Goal: Task Accomplishment & Management: Manage account settings

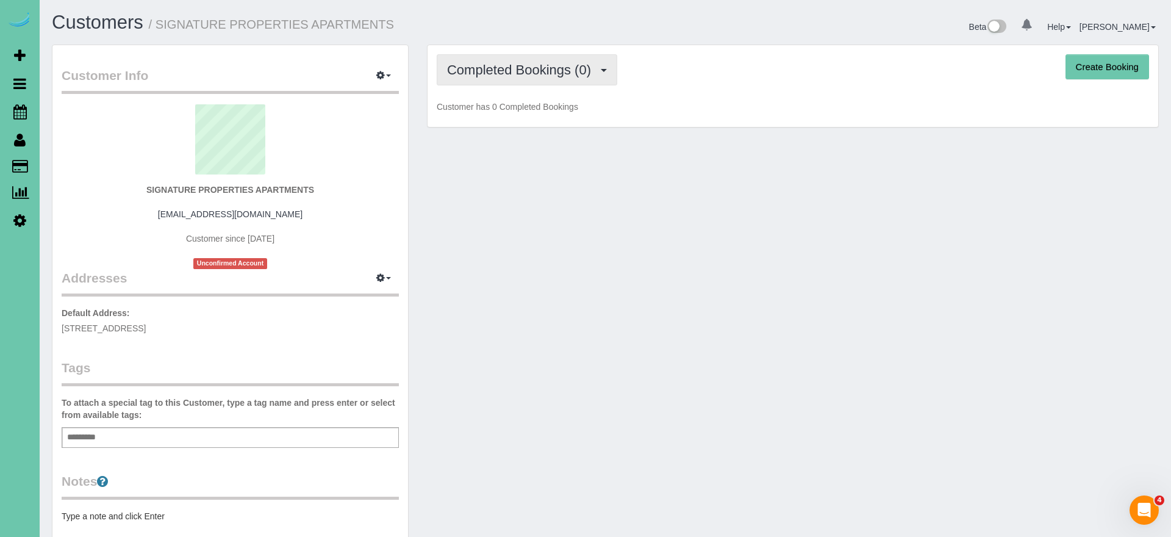
click at [495, 69] on span "Completed Bookings (0)" at bounding box center [522, 69] width 150 height 15
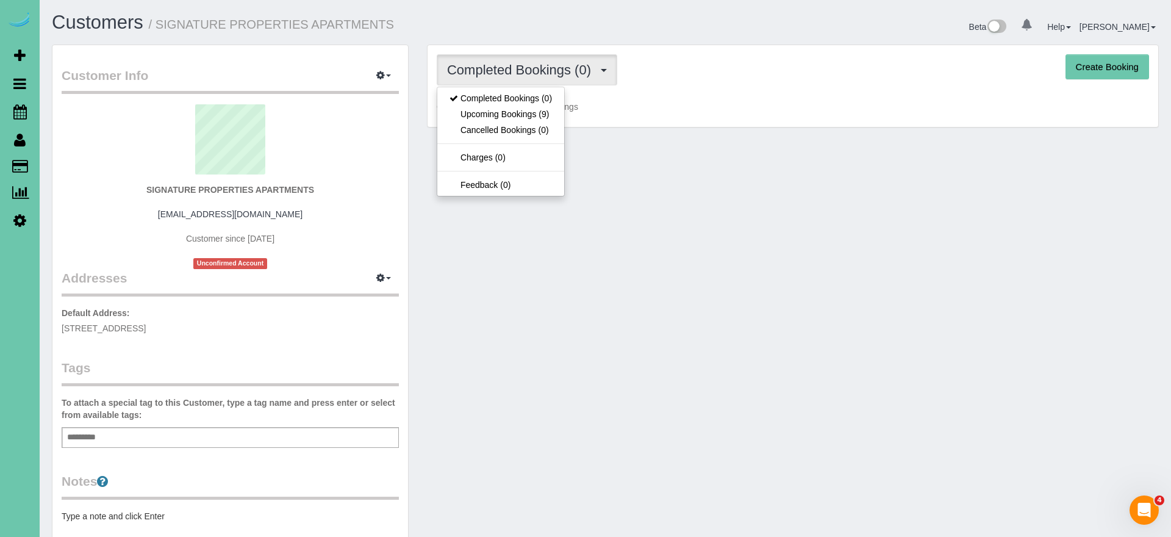
click at [531, 113] on link "Upcoming Bookings (9)" at bounding box center [500, 114] width 127 height 16
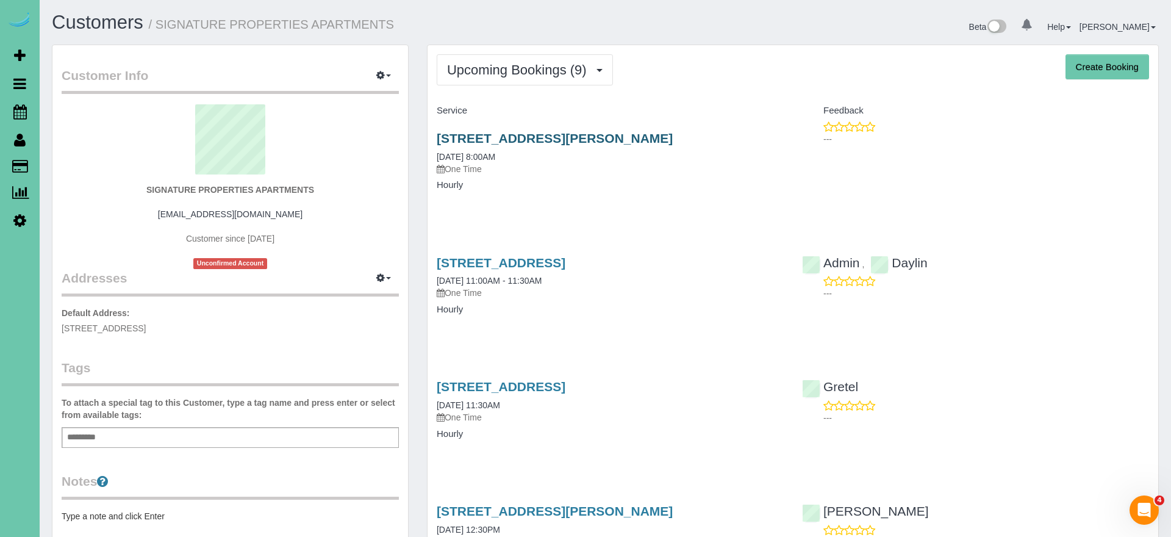
click at [568, 138] on link "10451 Liam Ct Club #307, Omaha, NE 68122" at bounding box center [555, 138] width 236 height 14
click at [562, 265] on link "10451 Liam Ct Club #301, Omaha, NE 68122" at bounding box center [501, 263] width 129 height 14
click at [565, 386] on link "10451 Liam Ct Club #304, Omaha, NE 68122" at bounding box center [501, 386] width 129 height 14
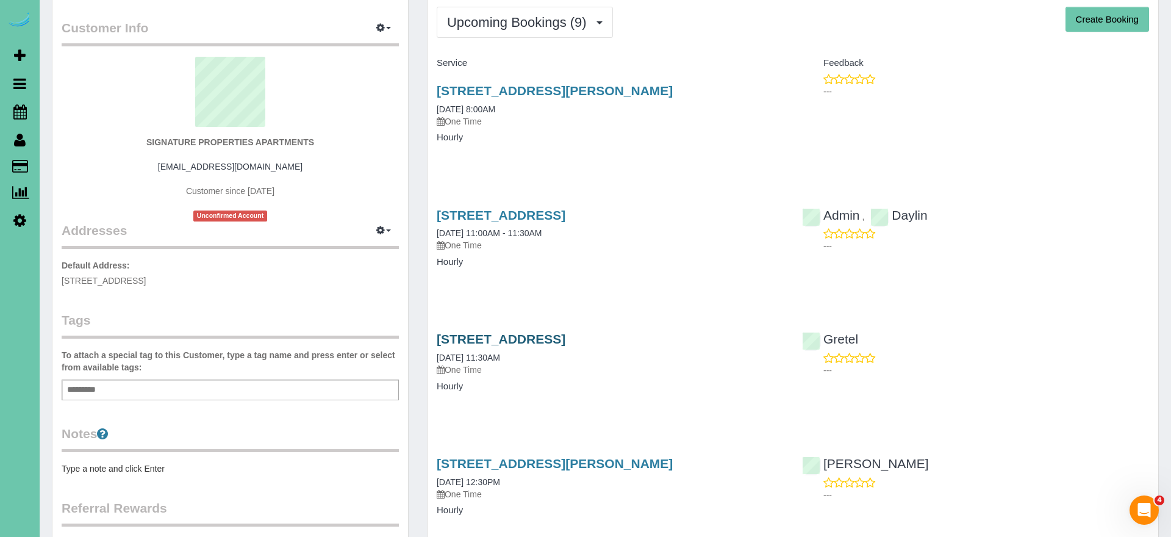
scroll to position [80, 0]
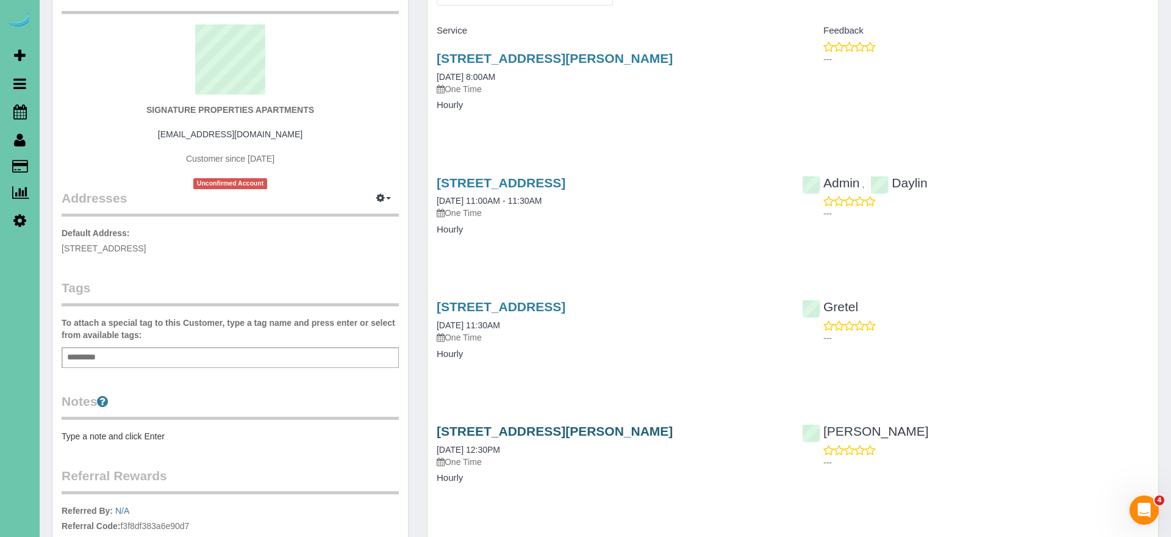
click at [615, 431] on link "10451 Liam Ct Club #306, Omaha, NE 68122" at bounding box center [555, 431] width 236 height 14
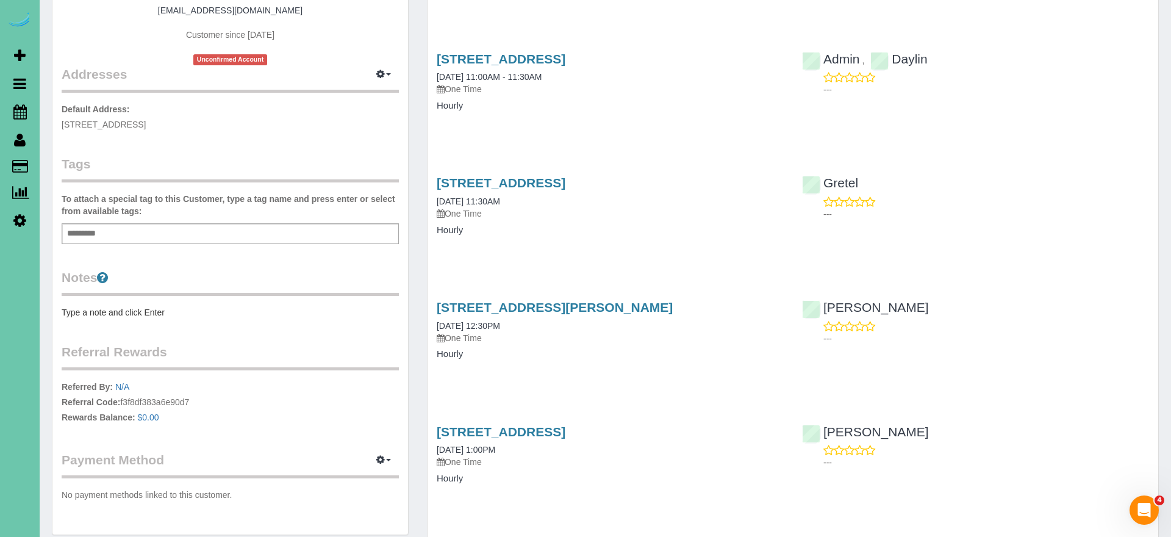
scroll to position [207, 0]
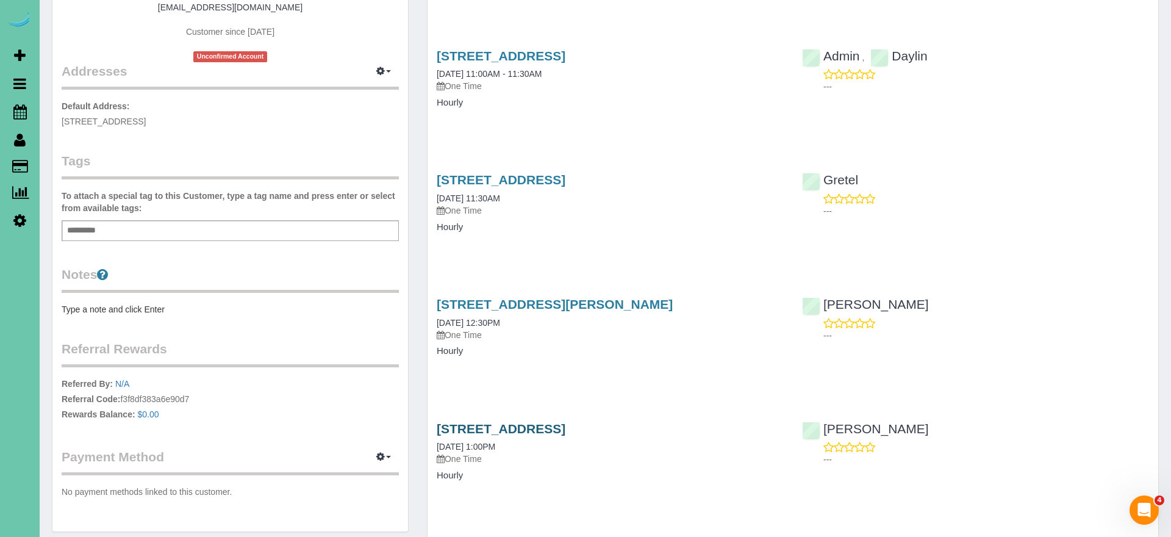
click at [565, 426] on link "10451 Liam Ct Club #303, Omaha, NE 68122" at bounding box center [501, 428] width 129 height 14
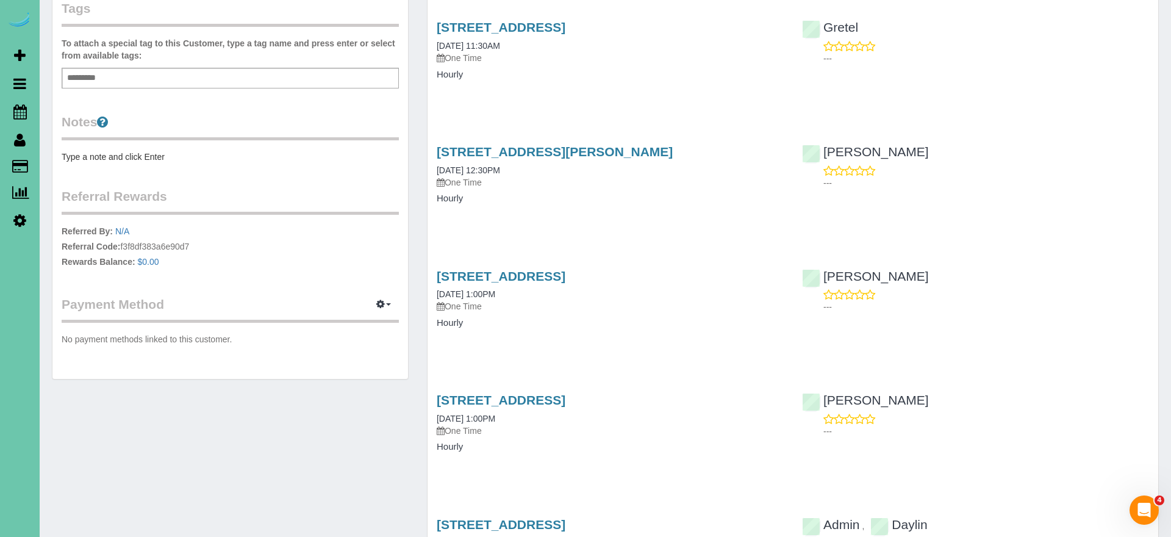
scroll to position [364, 0]
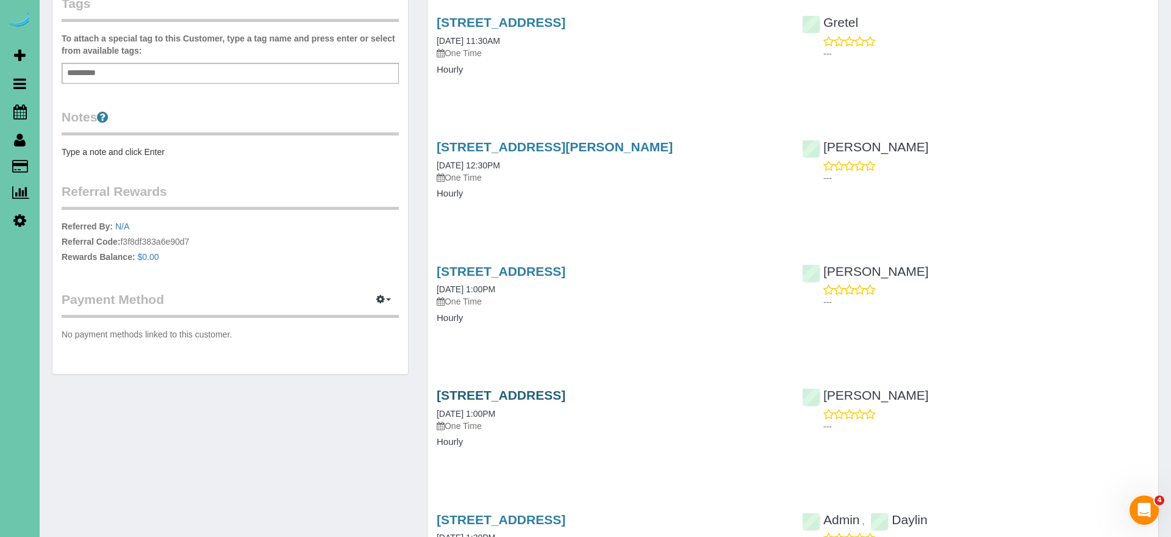
click at [565, 393] on link "10451 Liam Ct Club #305, Omaha, NE 68122" at bounding box center [501, 395] width 129 height 14
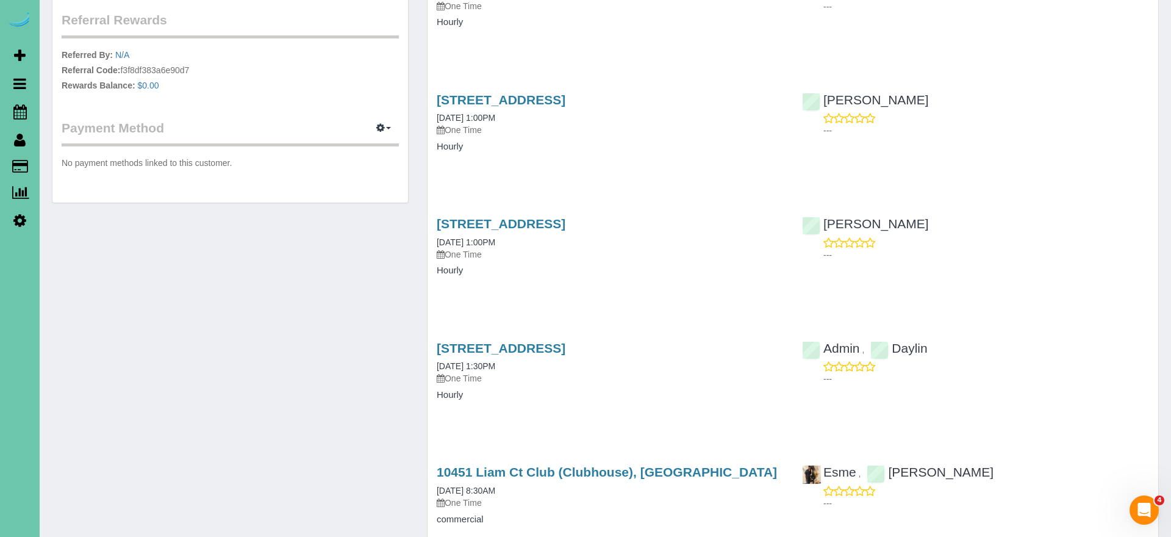
scroll to position [540, 0]
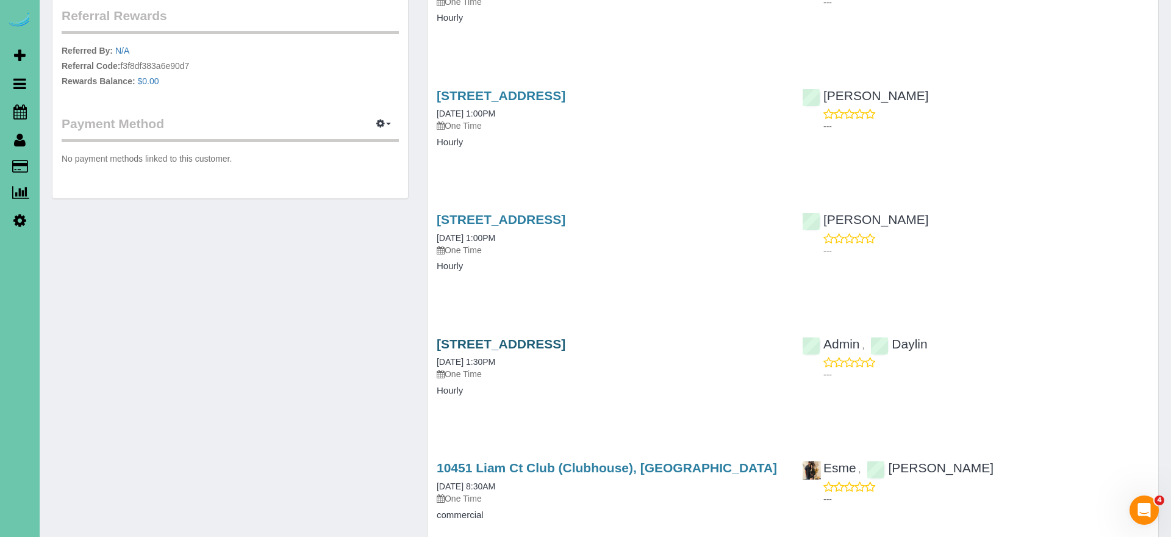
click at [565, 337] on link "10451 Liam Ct Club #302, Omaha, NE 68122" at bounding box center [501, 344] width 129 height 14
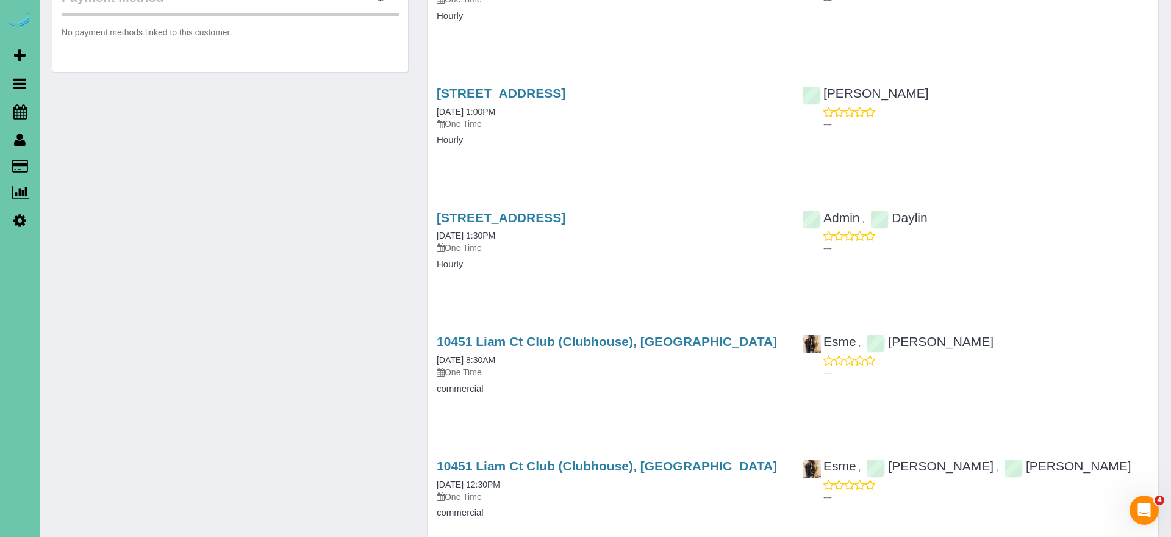
scroll to position [667, 0]
click at [554, 337] on link "10451 Liam Ct Club (Clubhouse), Omaha, NE 68122" at bounding box center [607, 341] width 340 height 14
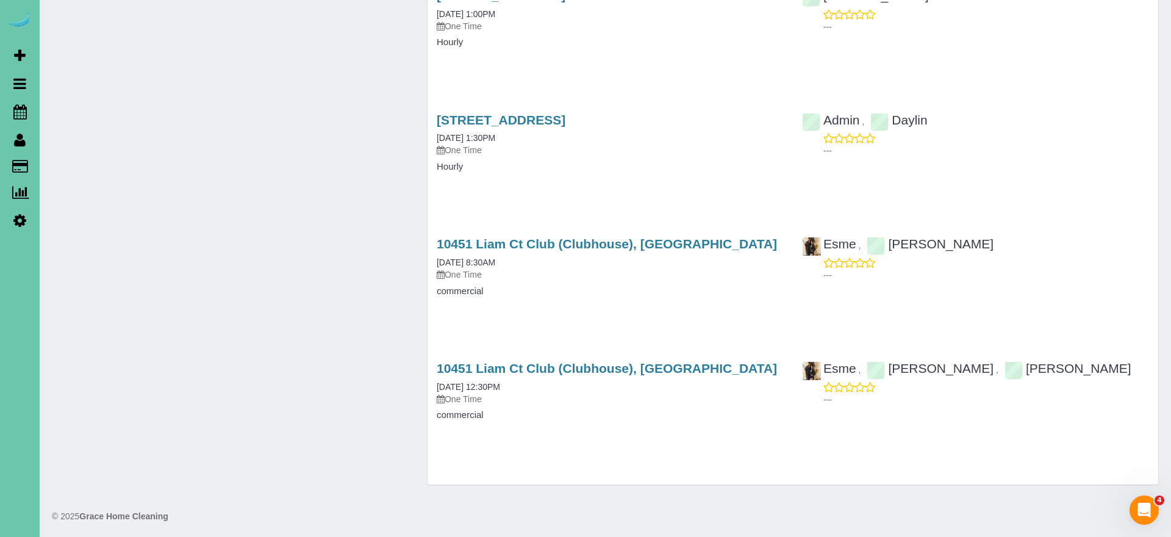
scroll to position [763, 0]
click at [704, 369] on link "10451 Liam Ct Club (Clubhouse), Omaha, NE 68122" at bounding box center [607, 369] width 340 height 14
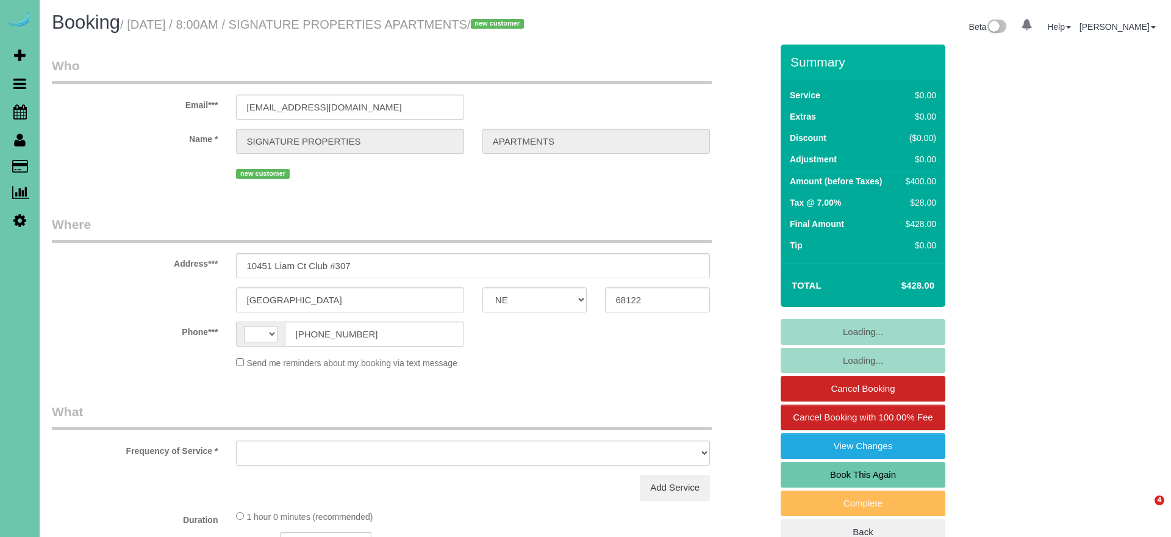
select select "NE"
select select "string:[GEOGRAPHIC_DATA]"
select select "object:634"
select select "number:35"
select select "number:41"
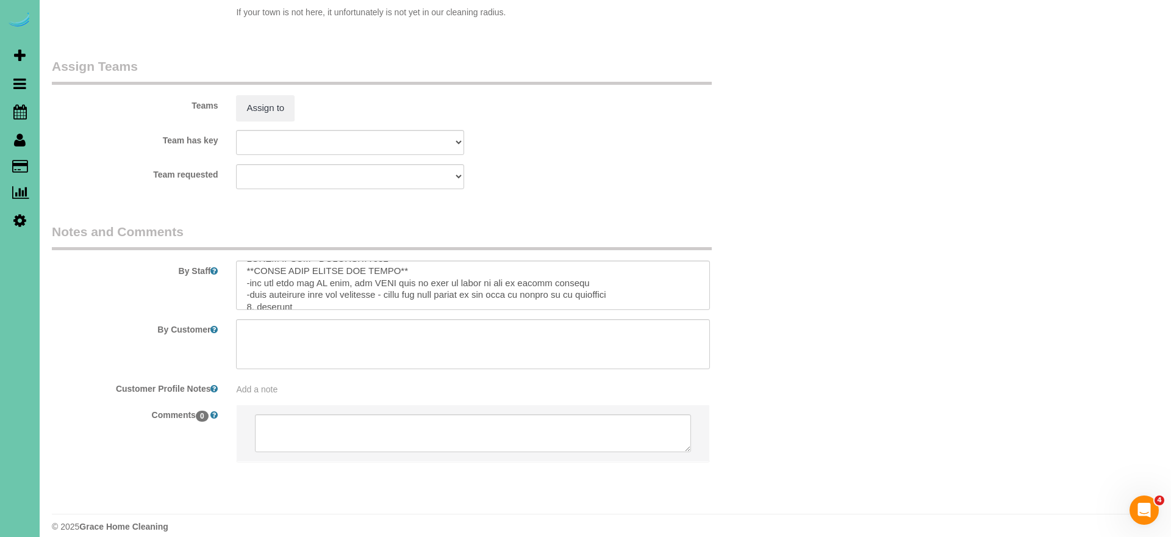
scroll to position [22, 0]
click at [653, 276] on textarea at bounding box center [473, 285] width 474 height 50
paste textarea "vacuum/wipe out the window tracks - vac the screens as best as you can"
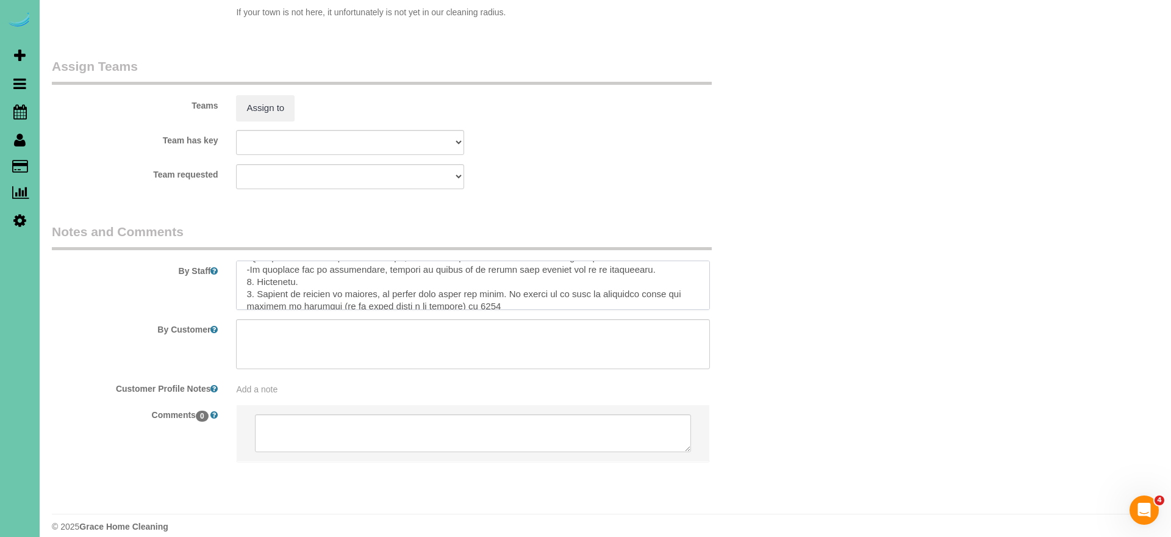
scroll to position [265, 0]
click at [656, 262] on textarea at bounding box center [473, 285] width 474 height 50
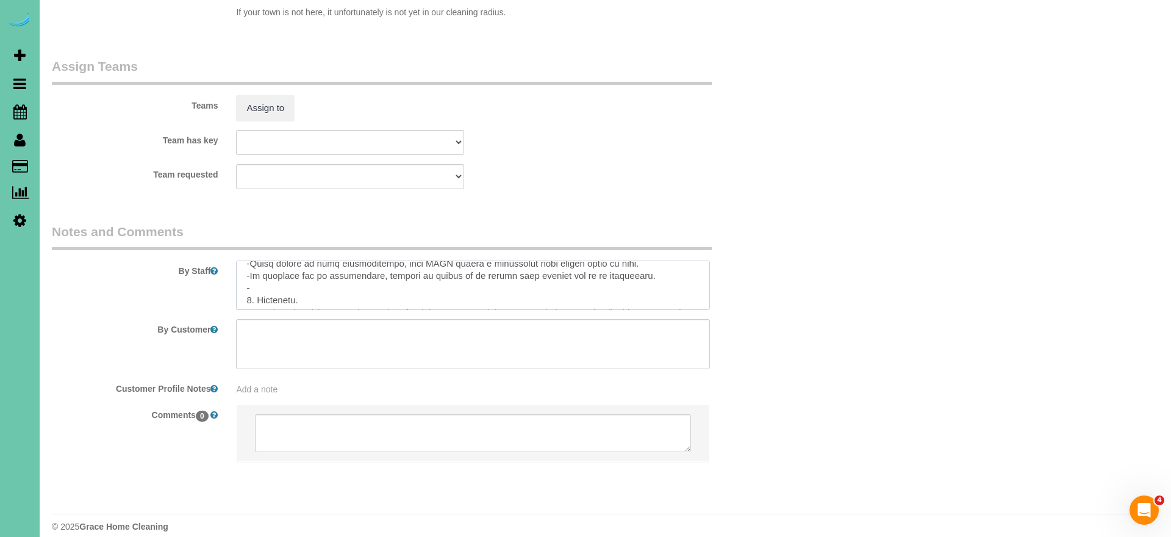
paste textarea "Aspire/limpie los rieles de las ventanas - aspire las mallas lo mejor que pueda"
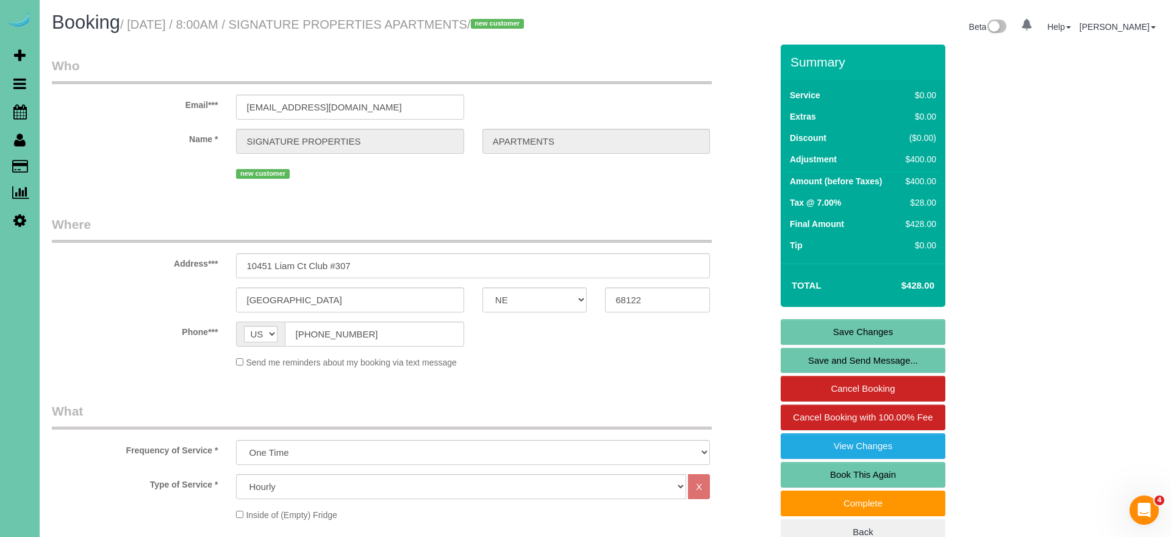
scroll to position [0, 0]
type textarea "THIRD FLOOR - APARTMENT 307 **BRING YOUR LADDER AND BROOM** -you can turn the A…"
drag, startPoint x: 828, startPoint y: 340, endPoint x: 820, endPoint y: 340, distance: 8.0
click at [828, 340] on link "Save Changes" at bounding box center [863, 332] width 165 height 26
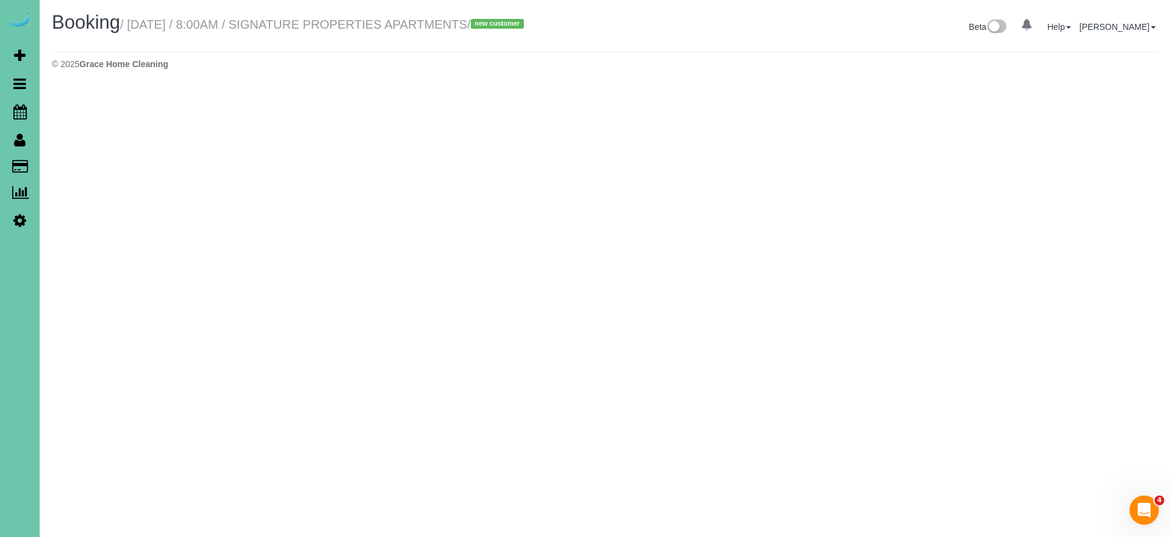
select select "NE"
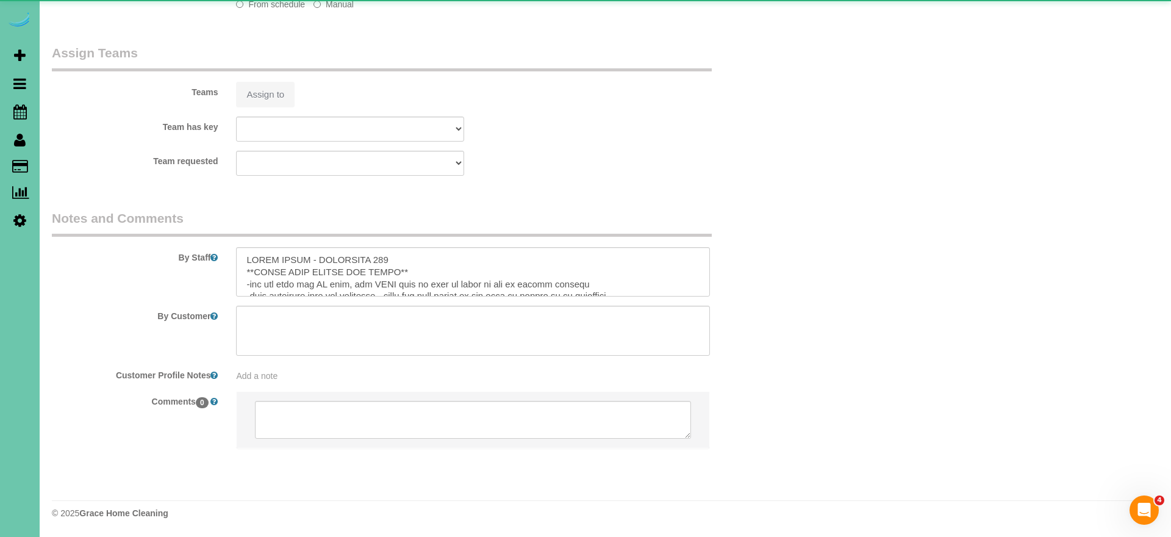
select select "object:1326"
select select "number:35"
select select "number:41"
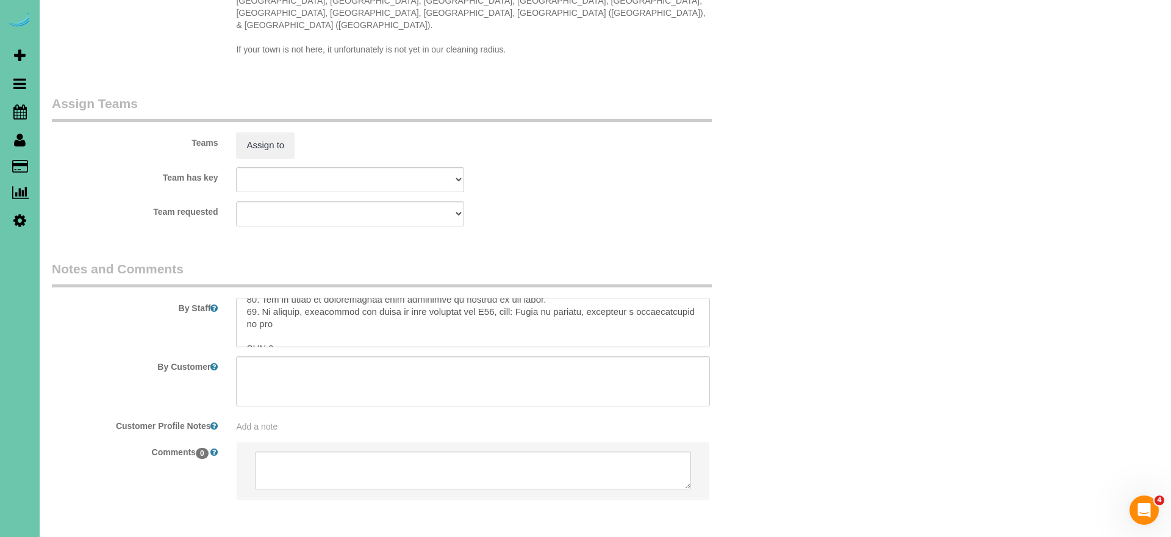
scroll to position [1223, 0]
drag, startPoint x: 246, startPoint y: 297, endPoint x: 340, endPoint y: 304, distance: 94.8
click at [340, 304] on textarea at bounding box center [473, 324] width 474 height 50
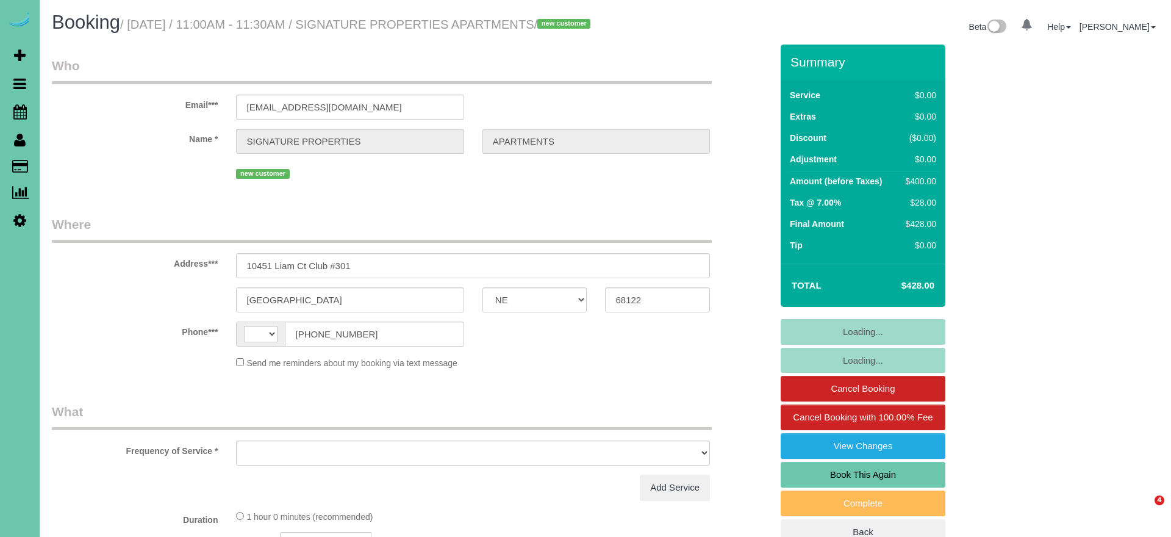
select select "NE"
select select "string:[GEOGRAPHIC_DATA]"
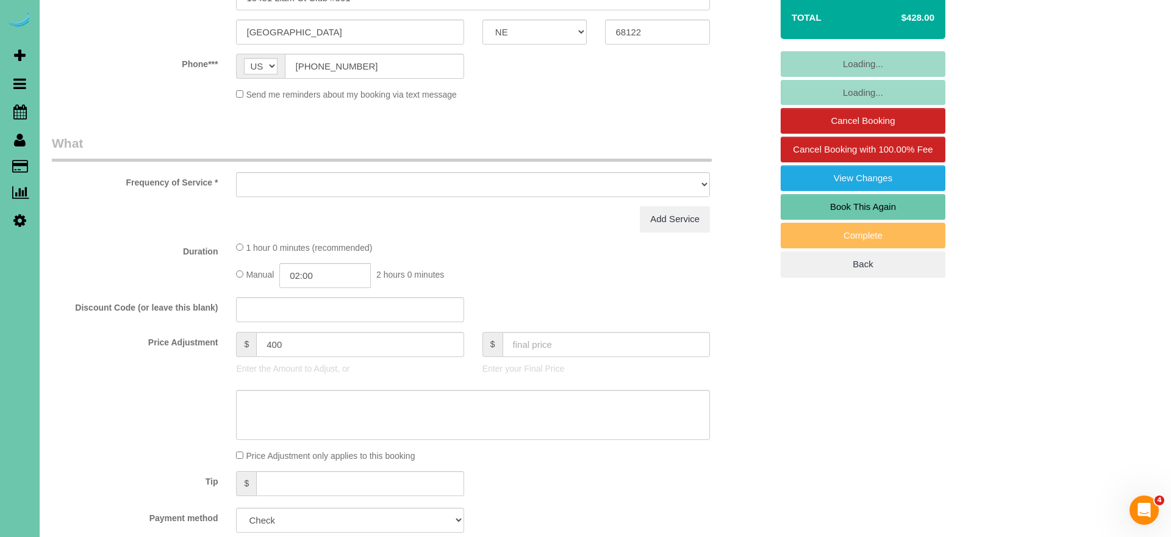
select select "object:678"
select select "number:35"
select select "number:41"
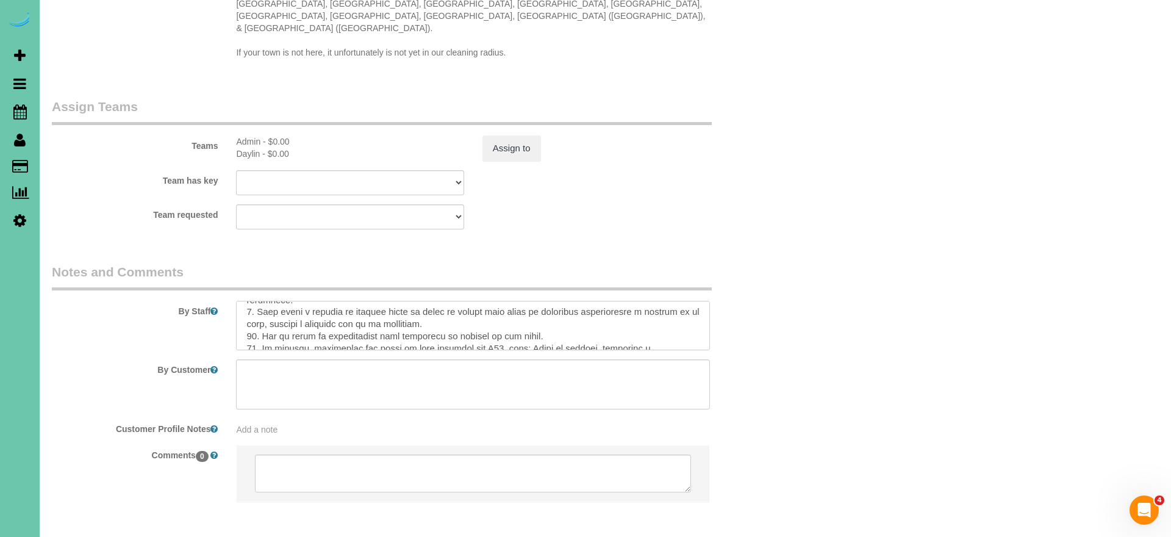
scroll to position [462, 0]
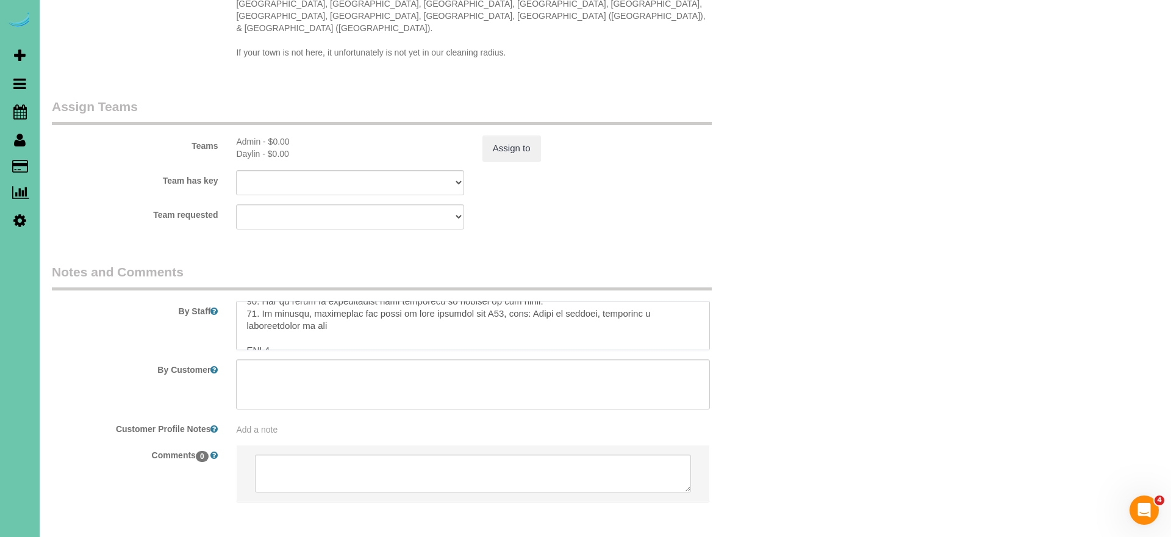
drag, startPoint x: 263, startPoint y: 328, endPoint x: 370, endPoint y: 478, distance: 184.0
click at [370, 480] on sui-booking-comments "By Staff By Customer Customer Profile Notes Add a note Comments 0" at bounding box center [412, 389] width 720 height 252
paste textarea "-loremi/dolo sit ame consec adipis - eli sed doeiusm te inci ut lab etd 0. magn…"
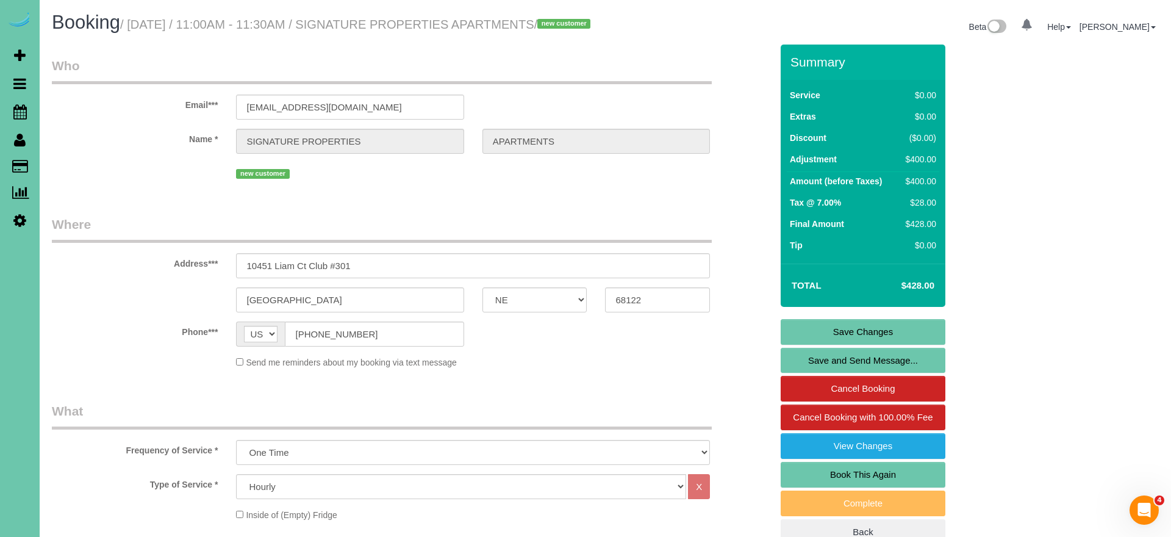
scroll to position [0, 0]
type textarea "THIRD FLOOR - APARTMENT 301 **BRING YOUR LADDER AND BROOM** -you can turn the A…"
click at [791, 344] on link "Save Changes" at bounding box center [863, 332] width 165 height 26
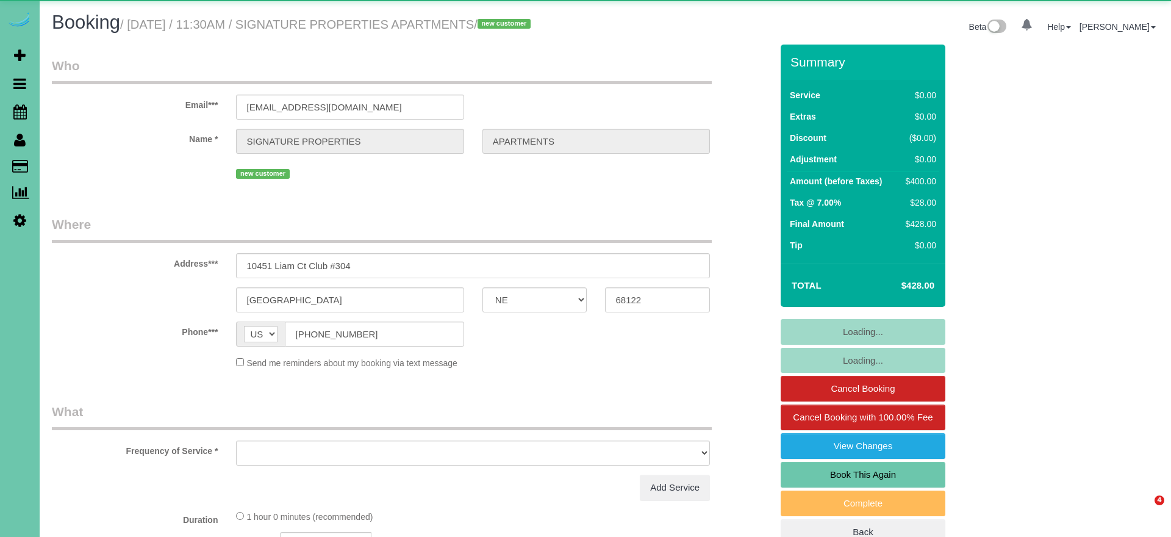
select select "NE"
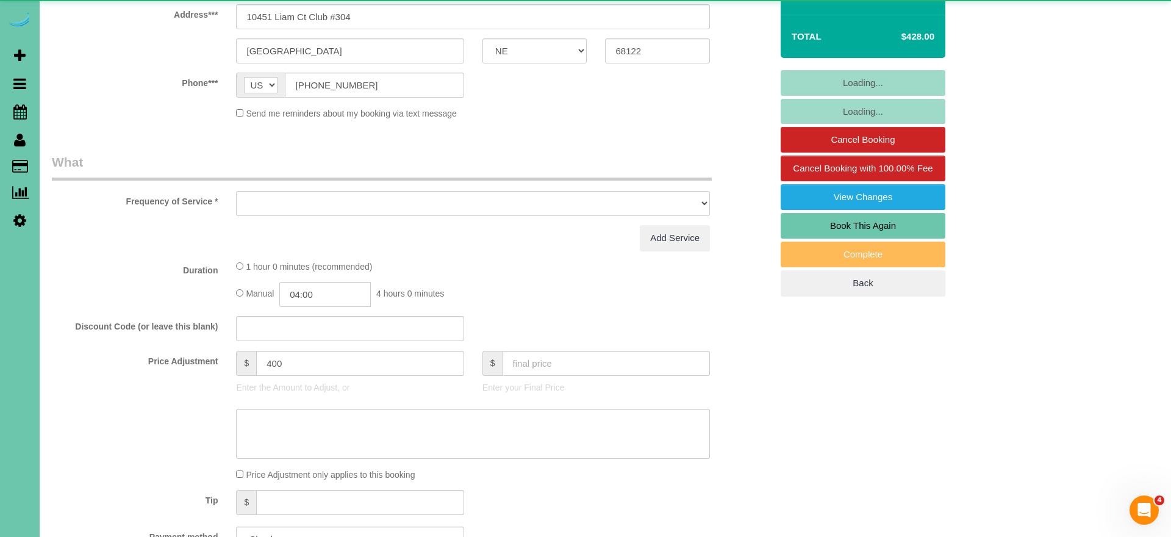
select select "object:616"
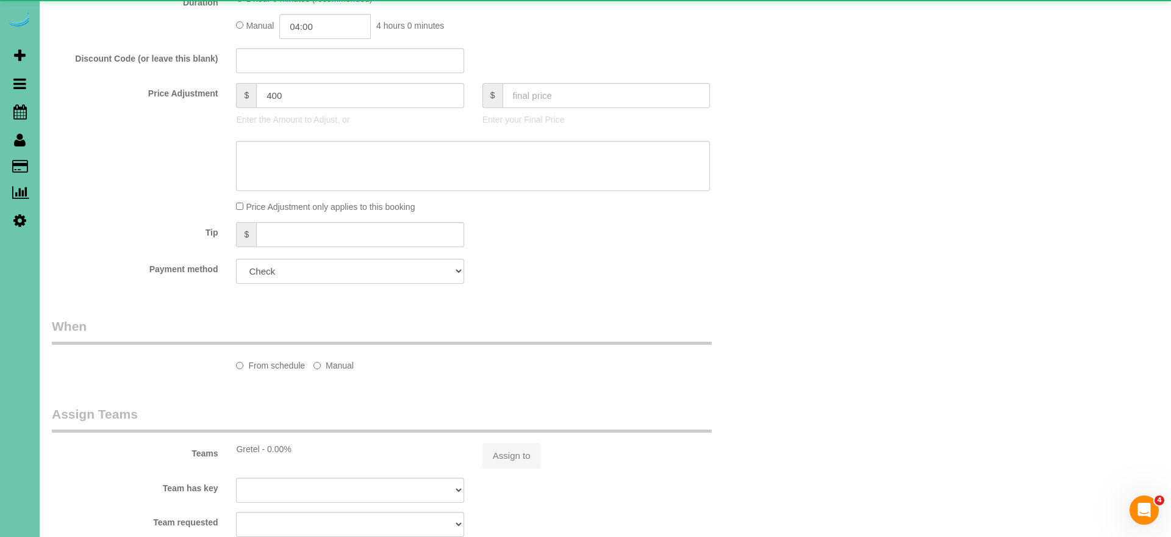
select select "number:35"
select select "number:41"
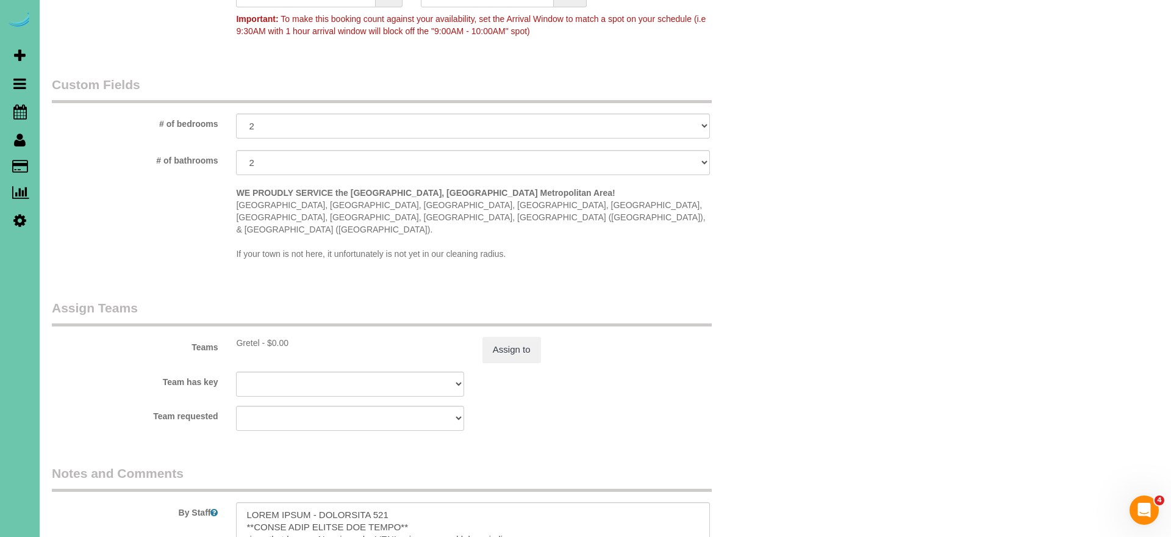
select select "object:886"
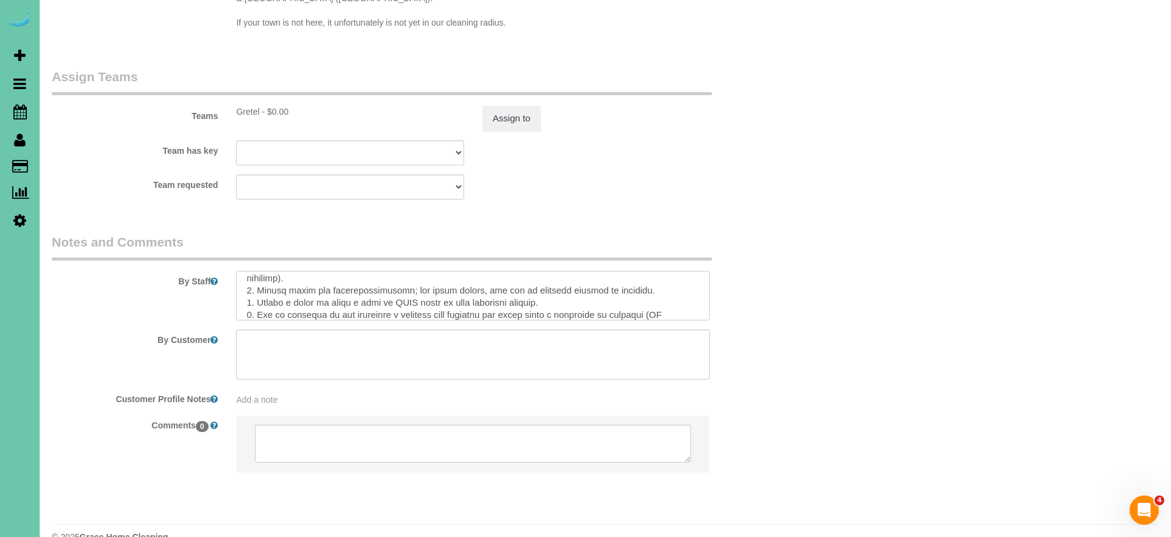
scroll to position [462, 0]
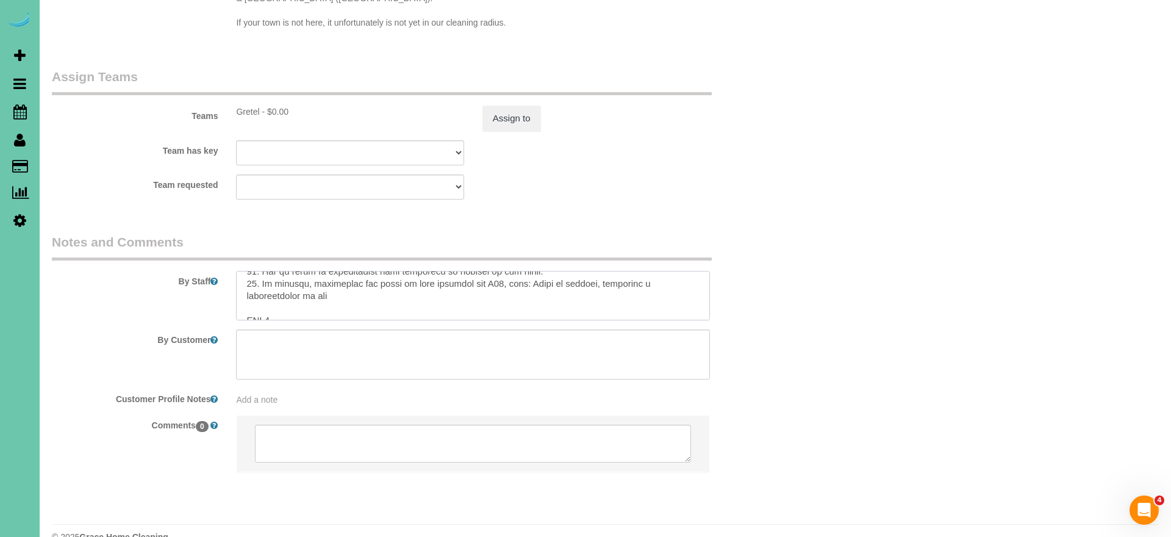
drag, startPoint x: 243, startPoint y: 281, endPoint x: 349, endPoint y: 282, distance: 106.1
click at [349, 282] on textarea at bounding box center [473, 296] width 474 height 50
paste textarea "-vacuum/wipe out the window tracks - vac the screens as best as you can 1. invo…"
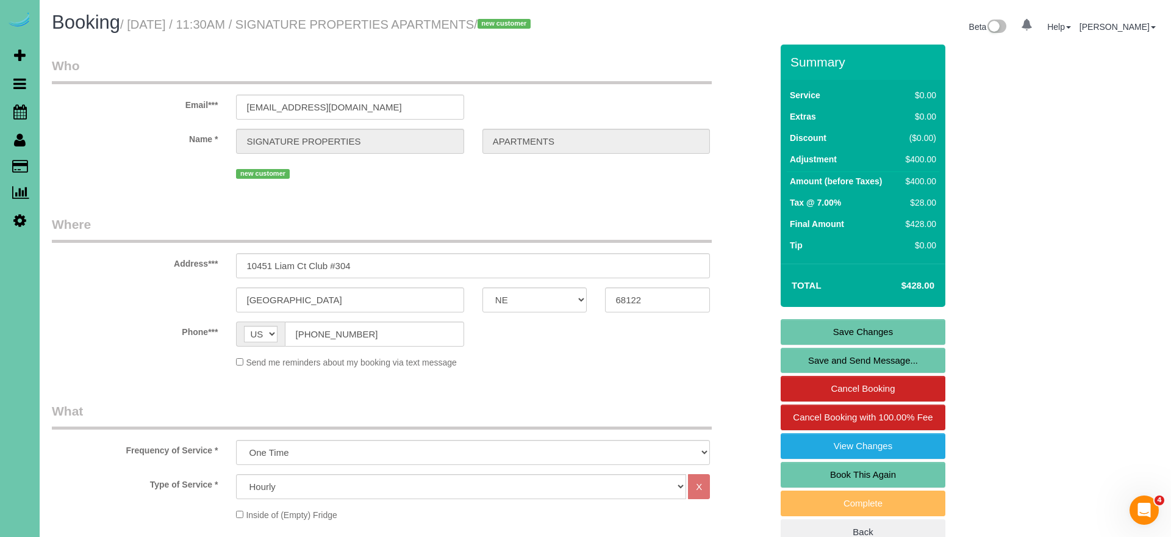
scroll to position [-1, 0]
type textarea "THIRD FLOOR - APARTMENT 304 **BRING YOUR LADDER AND BROOM** -you can turn the A…"
click at [845, 345] on link "Save Changes" at bounding box center [863, 332] width 165 height 26
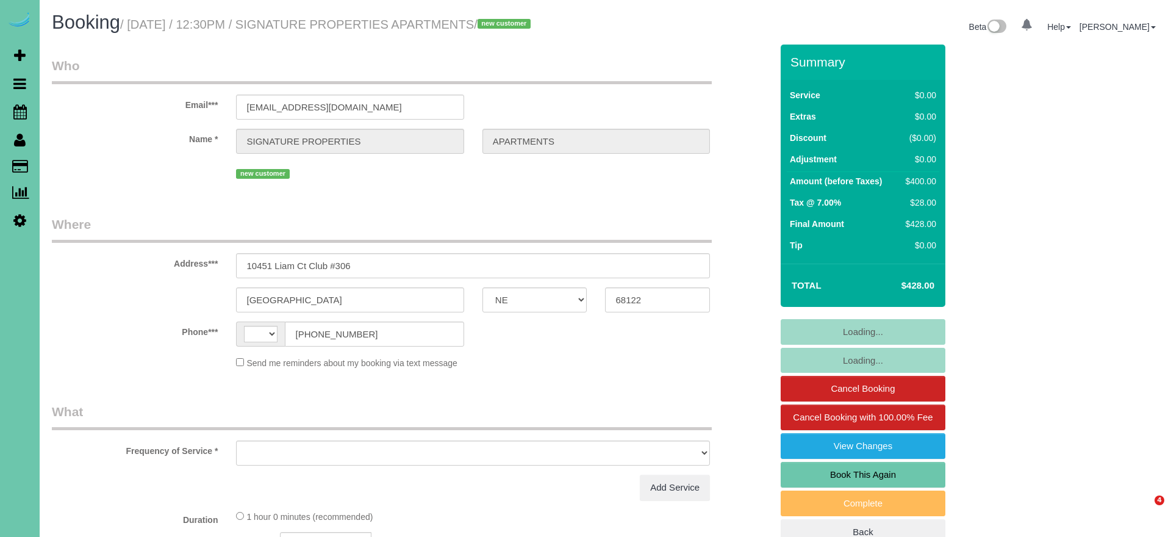
select select "NE"
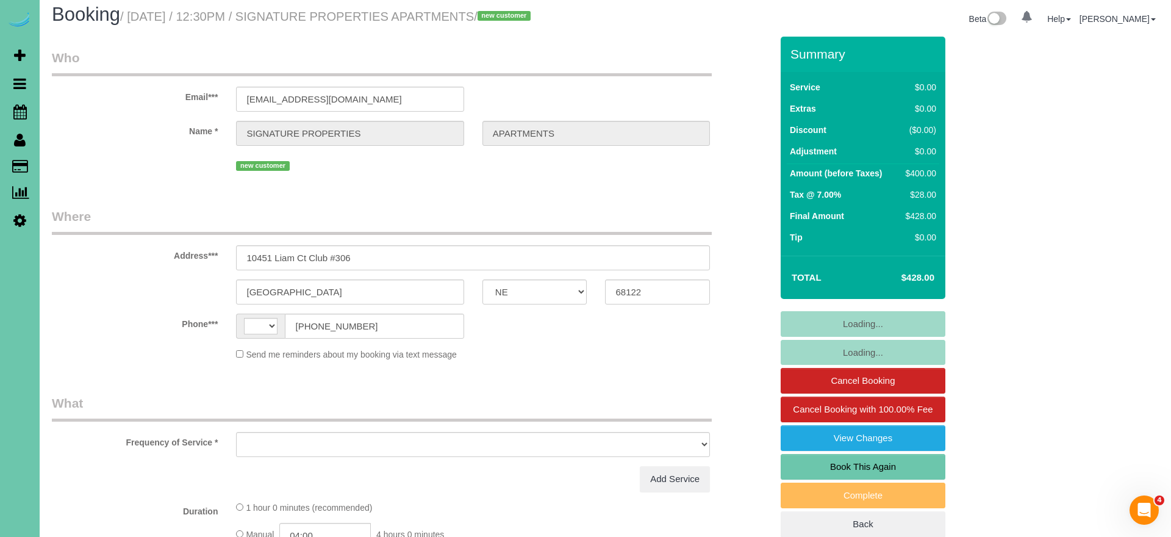
select select "string:[GEOGRAPHIC_DATA]"
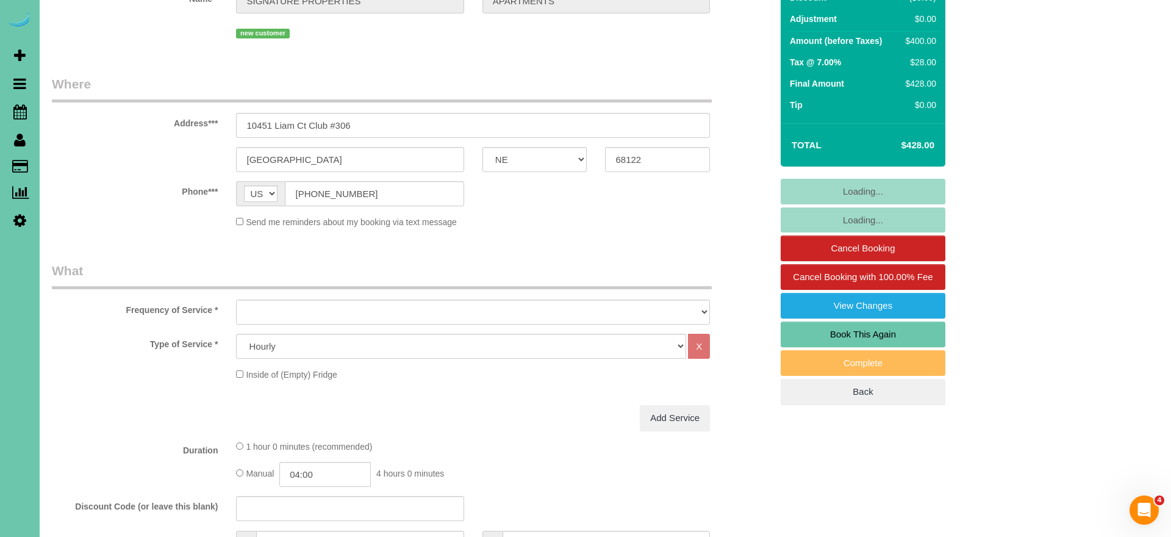
select select "object:640"
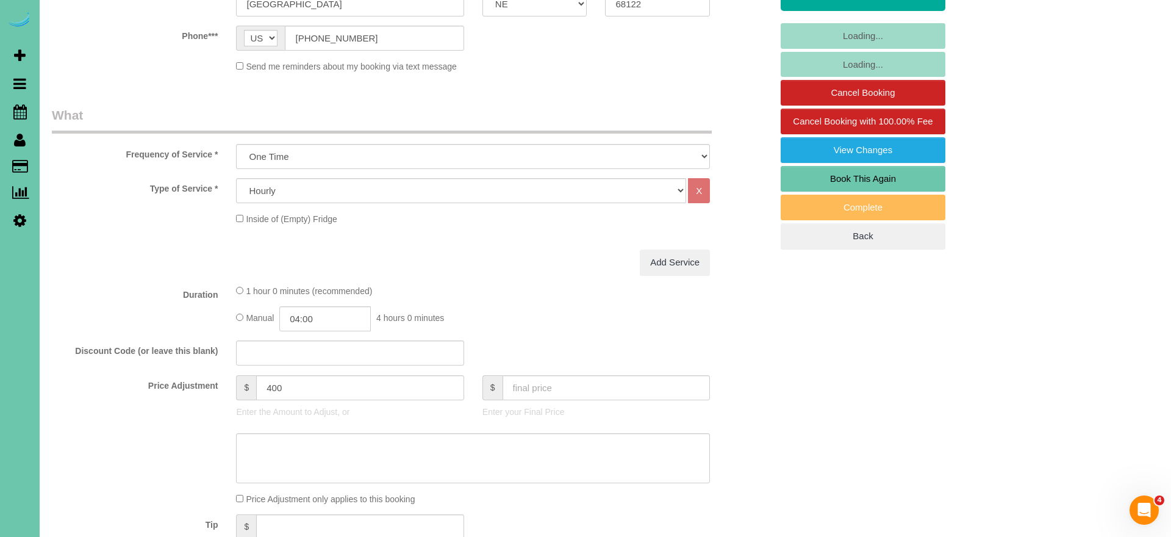
select select "number:35"
select select "number:41"
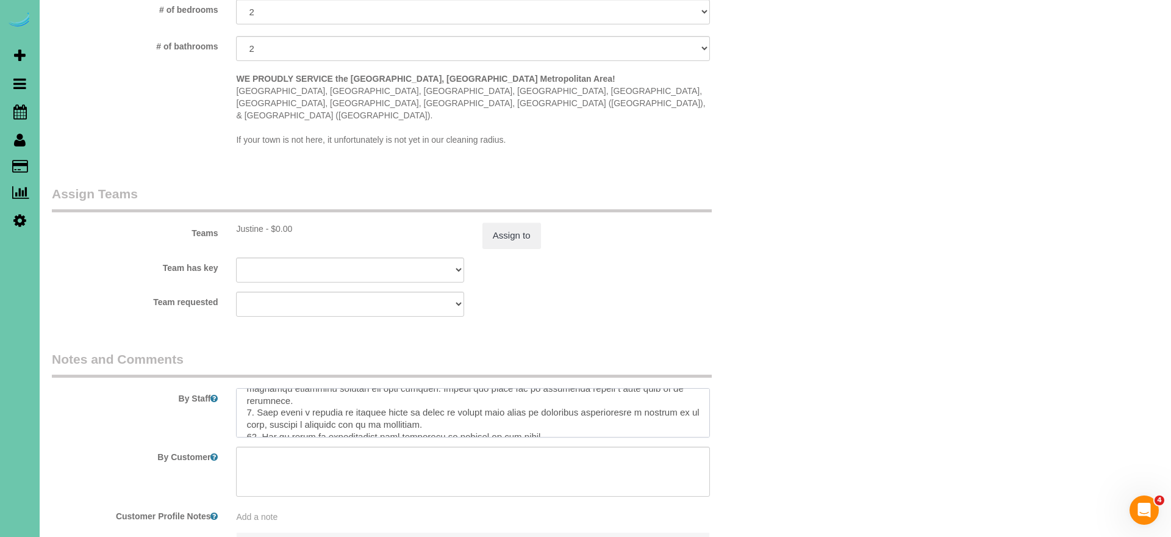
scroll to position [462, 0]
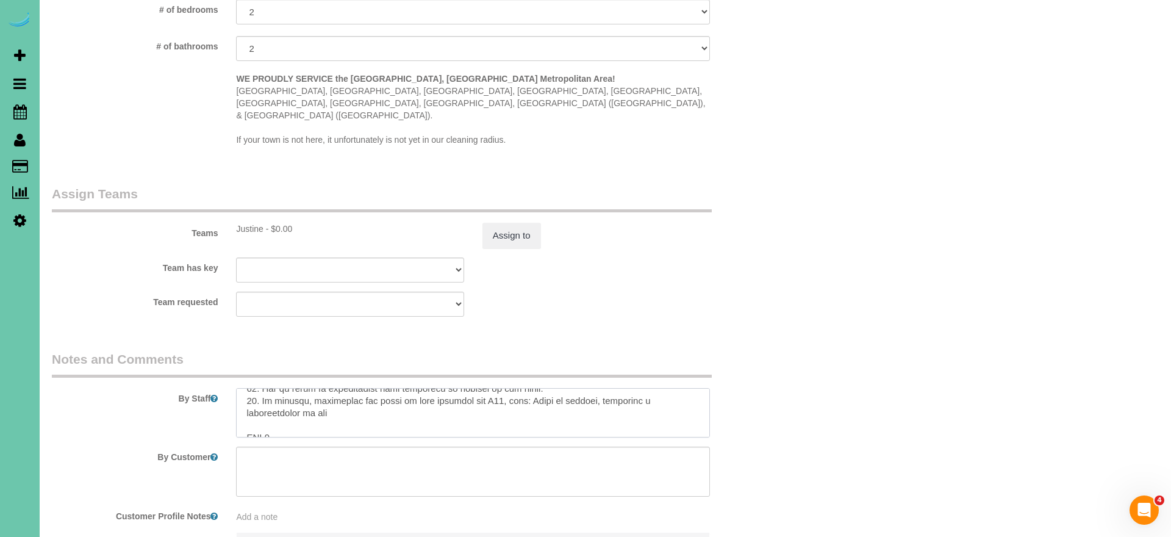
drag, startPoint x: 247, startPoint y: 381, endPoint x: 341, endPoint y: 390, distance: 94.3
click at [339, 389] on textarea at bounding box center [473, 413] width 474 height 50
paste textarea "-loremi/dolo sit ame consec adipis - eli sed doeiusm te inci ut lab etd 5. magn…"
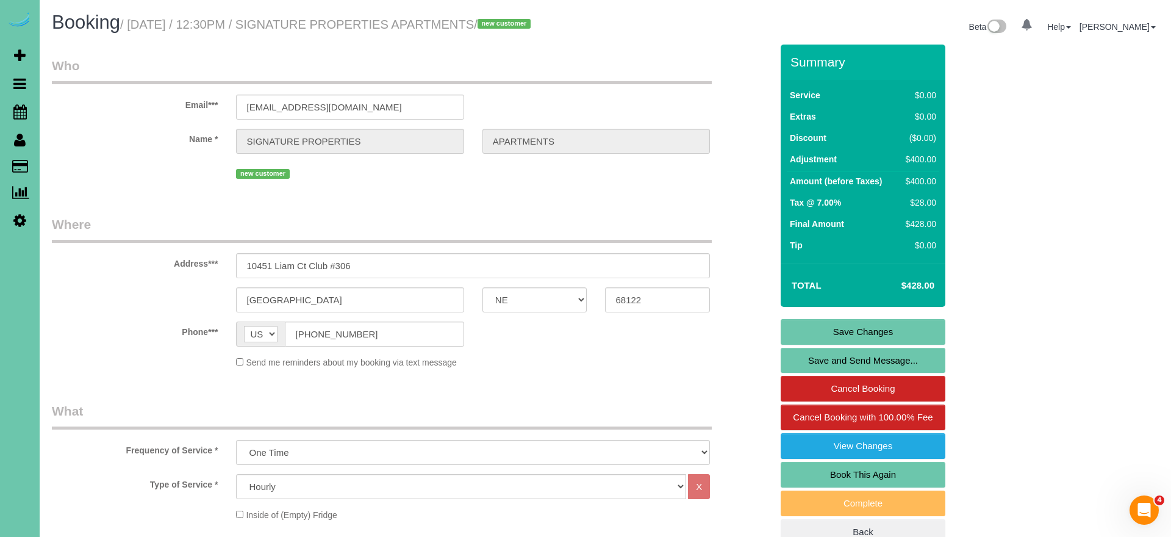
scroll to position [0, 0]
type textarea "THIRD FLOOR - APARTMENT 306 **BRING YOUR LADDER AND BROOM** -you can turn the A…"
click at [790, 343] on link "Save Changes" at bounding box center [863, 332] width 165 height 26
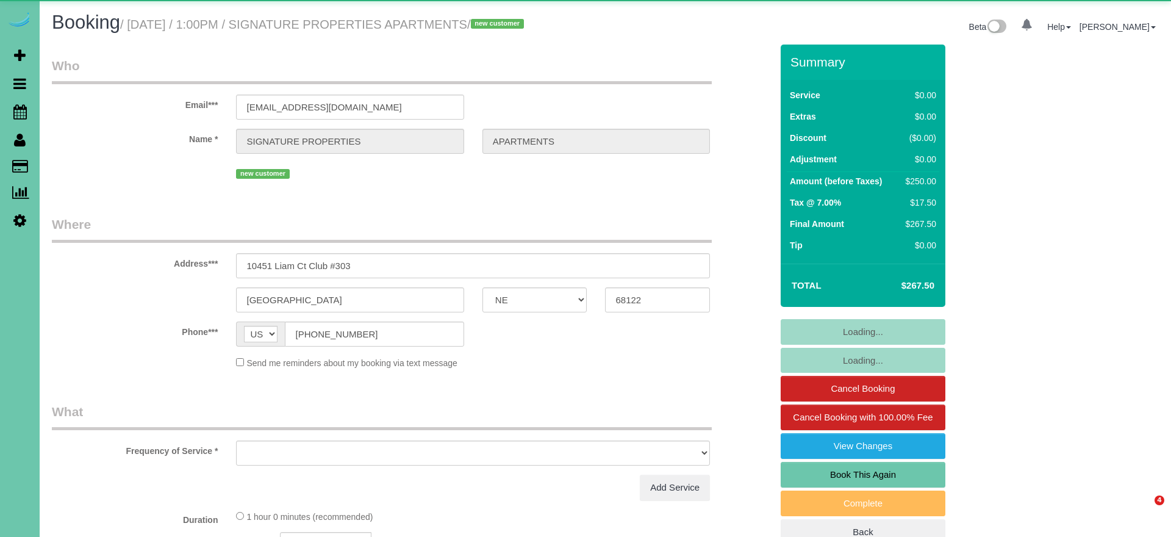
select select "NE"
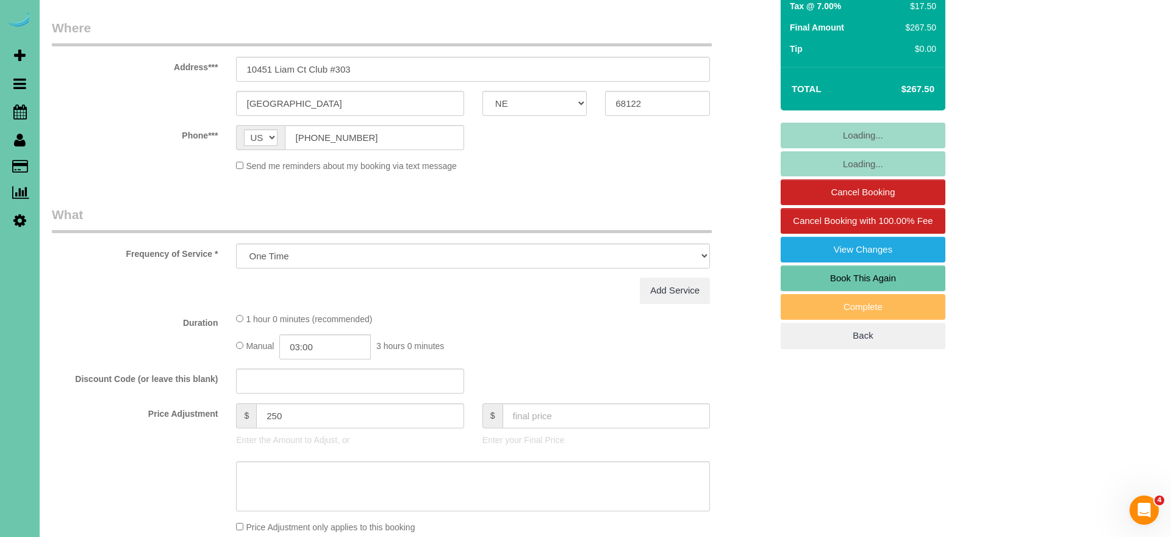
select select "object:886"
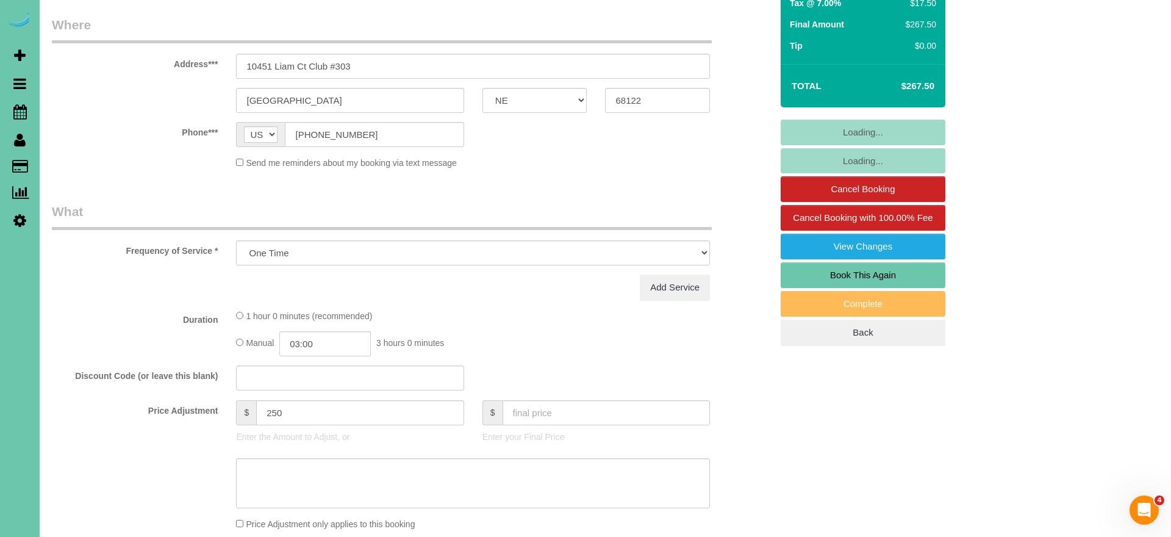
select select "number:34"
select select "number:40"
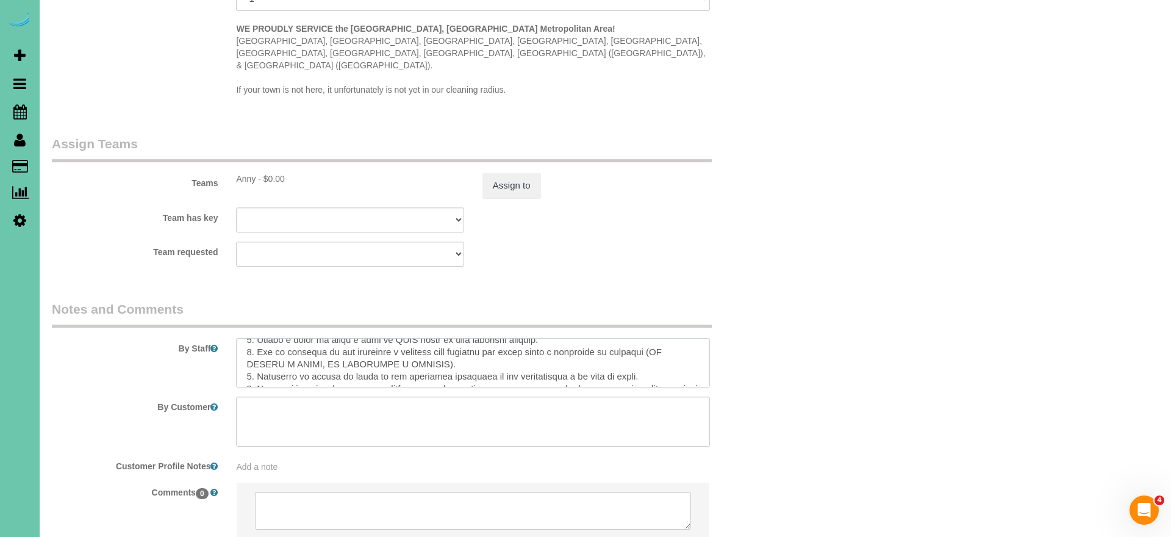
scroll to position [462, 0]
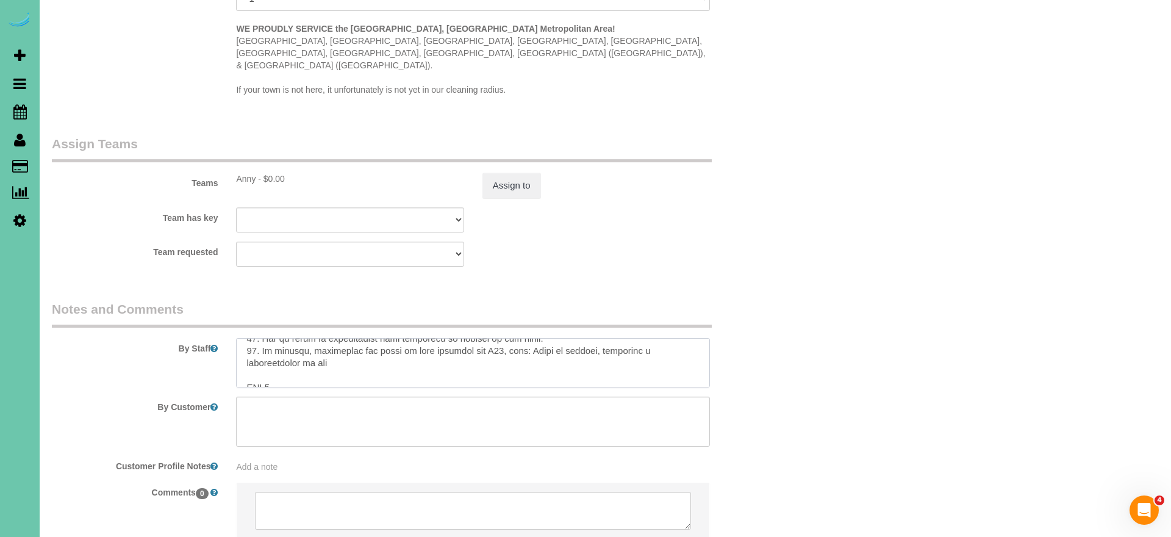
drag, startPoint x: 245, startPoint y: 349, endPoint x: 345, endPoint y: 344, distance: 99.6
click at [345, 344] on textarea at bounding box center [473, 363] width 474 height 50
paste textarea "-loremi/dolo sit ame consec adipis - eli sed doeiusm te inci ut lab etd 0. magn…"
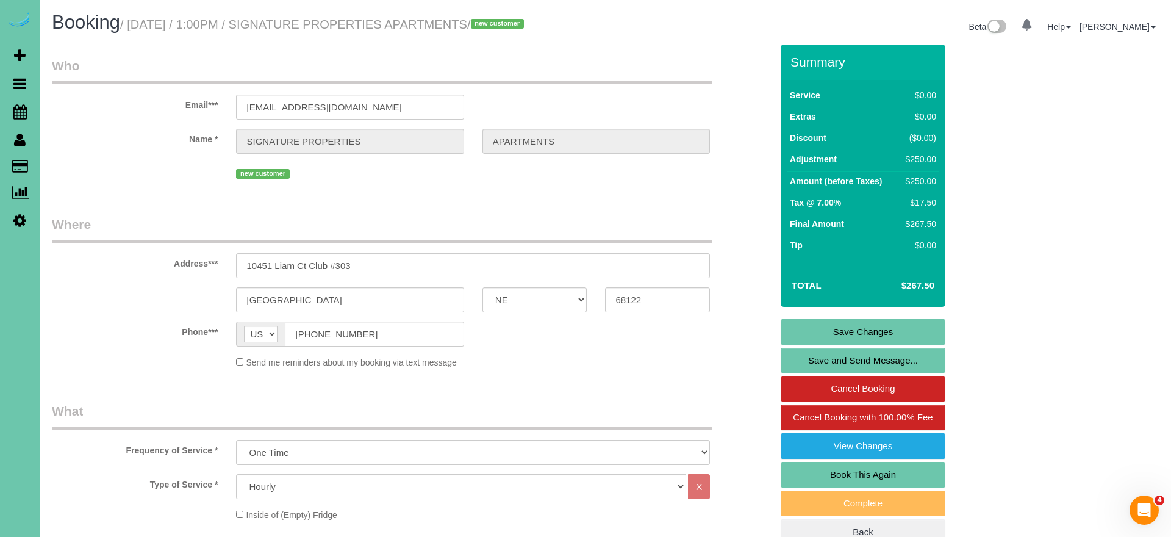
scroll to position [0, 0]
type textarea "THIRD FLOOR - APARTMENT 303 **BRING YOUR LADDER AND BROOM** -you can turn the A…"
click at [797, 345] on link "Save Changes" at bounding box center [863, 332] width 165 height 26
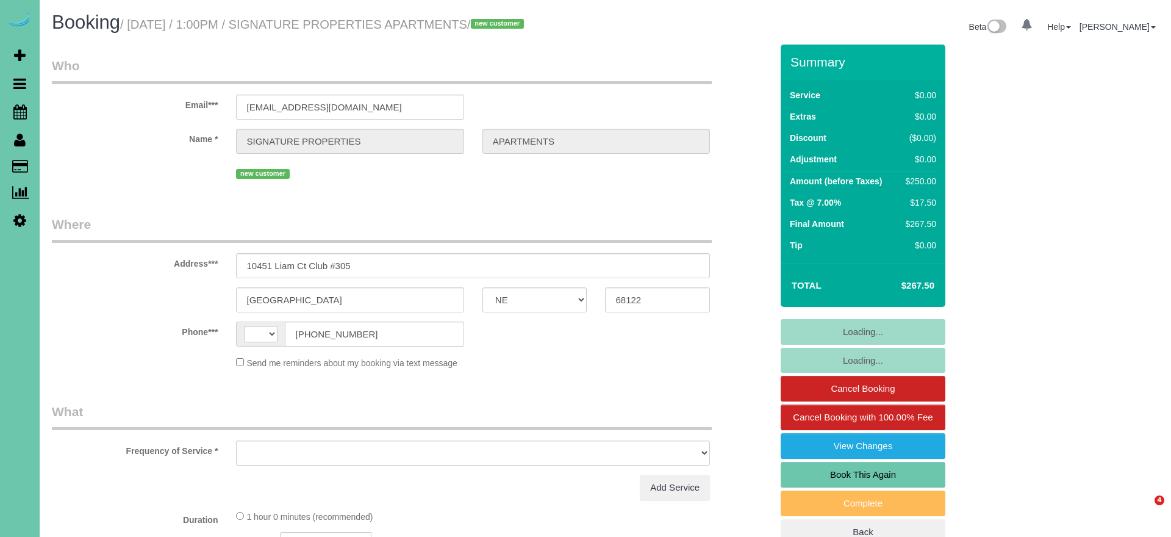
select select "NE"
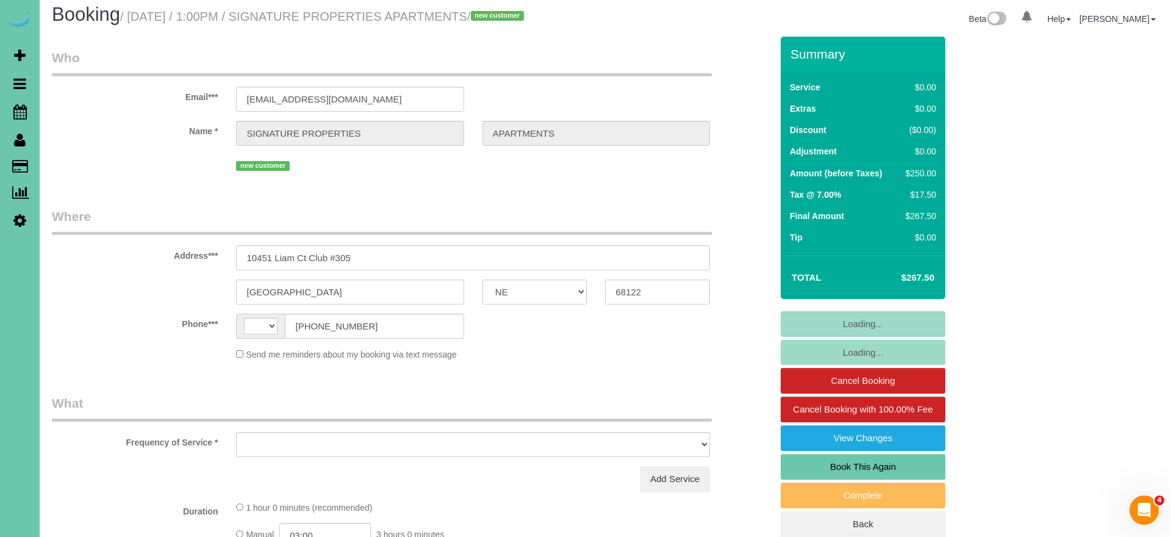
select select "object:369"
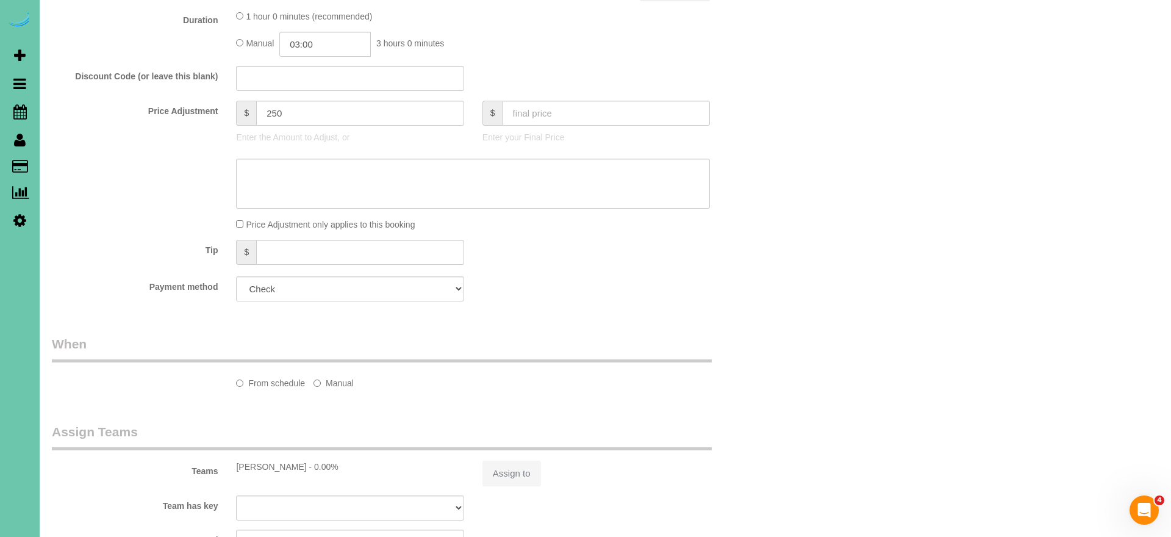
select select "string:[GEOGRAPHIC_DATA]"
select select "object:694"
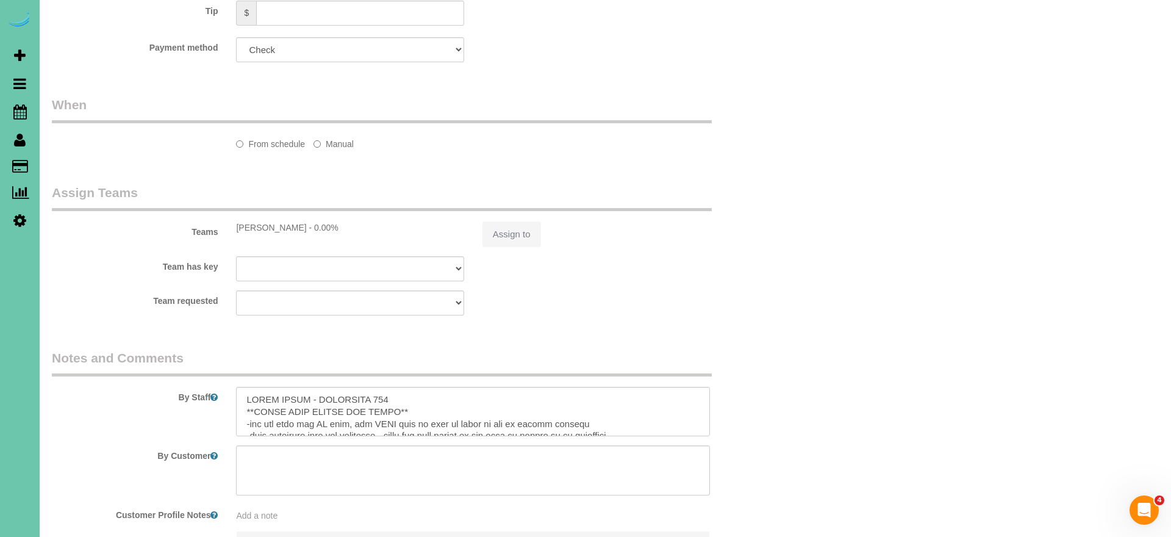
select select "number:34"
select select "number:40"
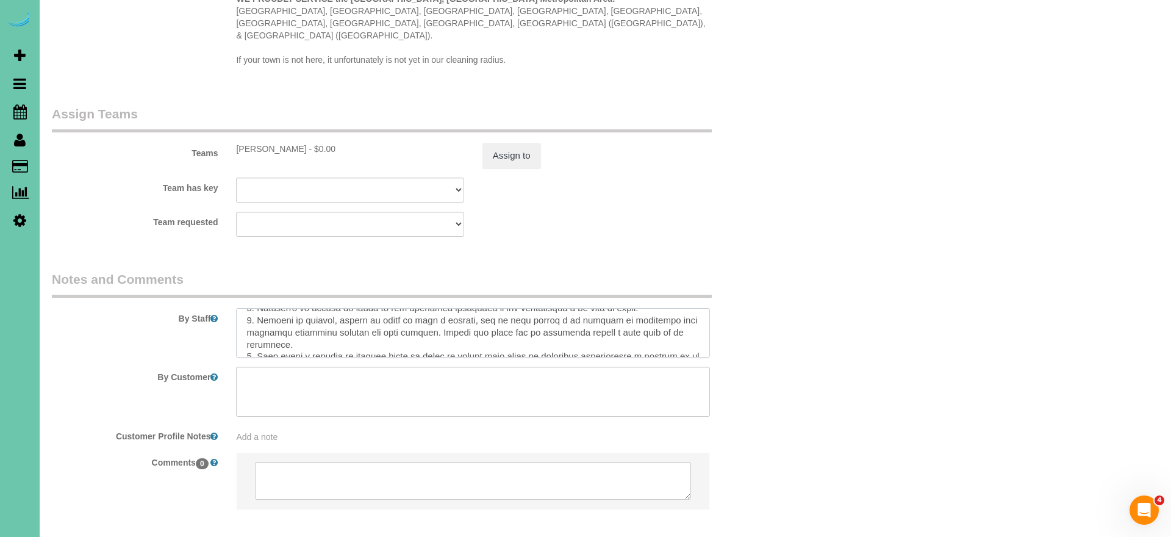
scroll to position [462, 0]
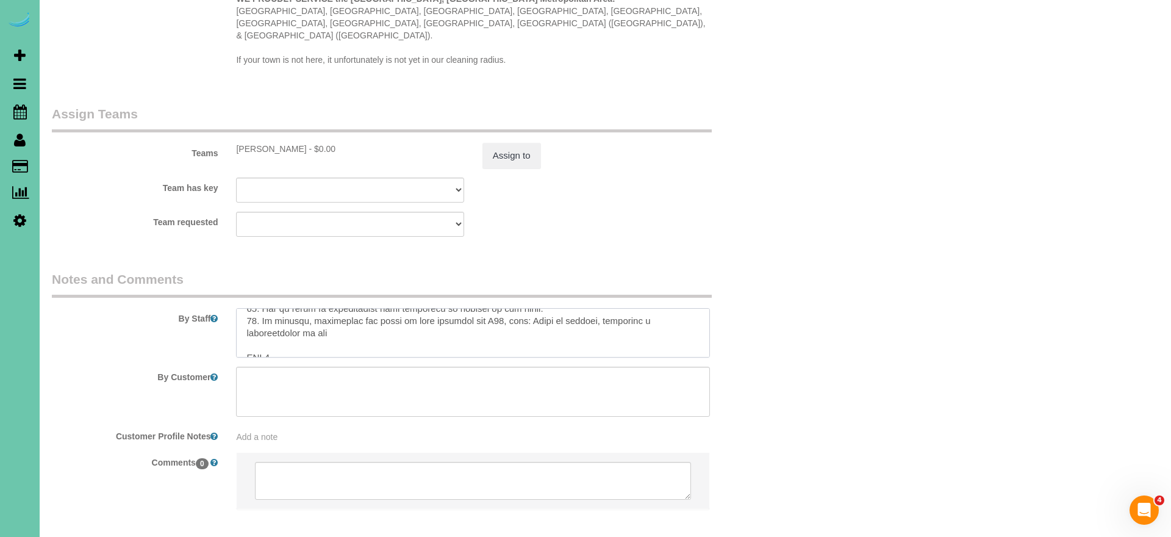
drag, startPoint x: 245, startPoint y: 318, endPoint x: 344, endPoint y: 321, distance: 99.5
click at [344, 321] on textarea at bounding box center [473, 333] width 474 height 50
paste textarea "-loremi/dolo sit ame consec adipis - eli sed doeiusm te inci ut lab etd 7. magn…"
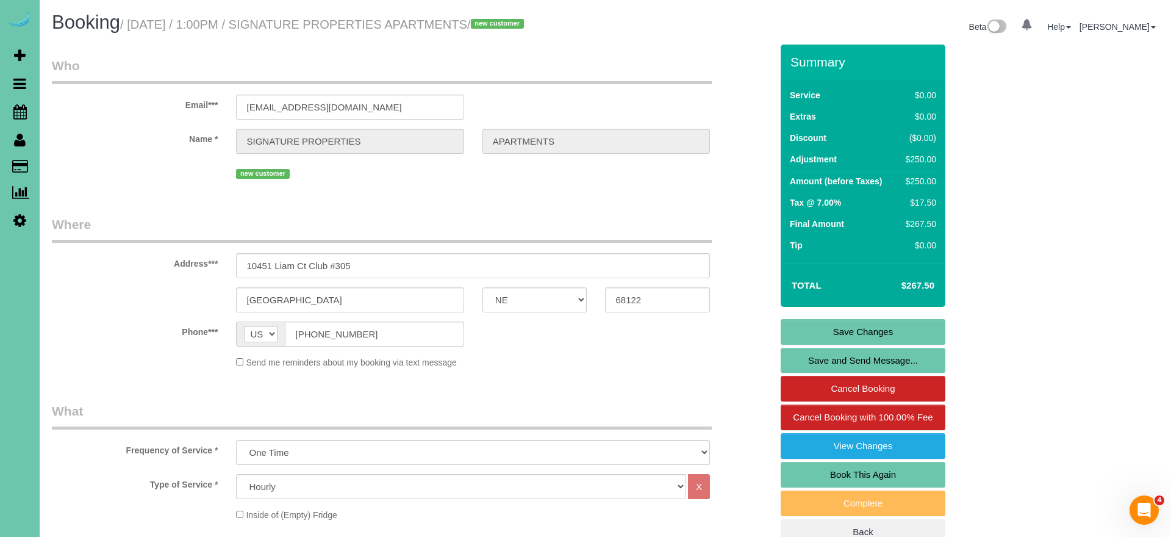
scroll to position [0, 0]
type textarea "THIRD FLOOR - APARTMENT 305 **BRING YOUR LADDER AND BROOM** -you can turn the A…"
click at [812, 345] on link "Save Changes" at bounding box center [863, 332] width 165 height 26
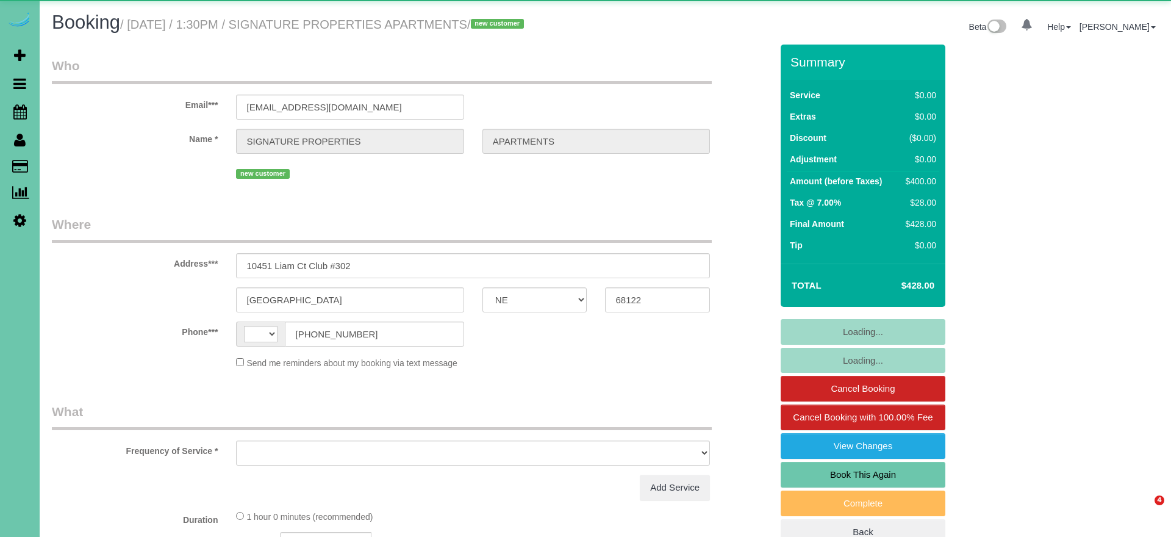
select select "NE"
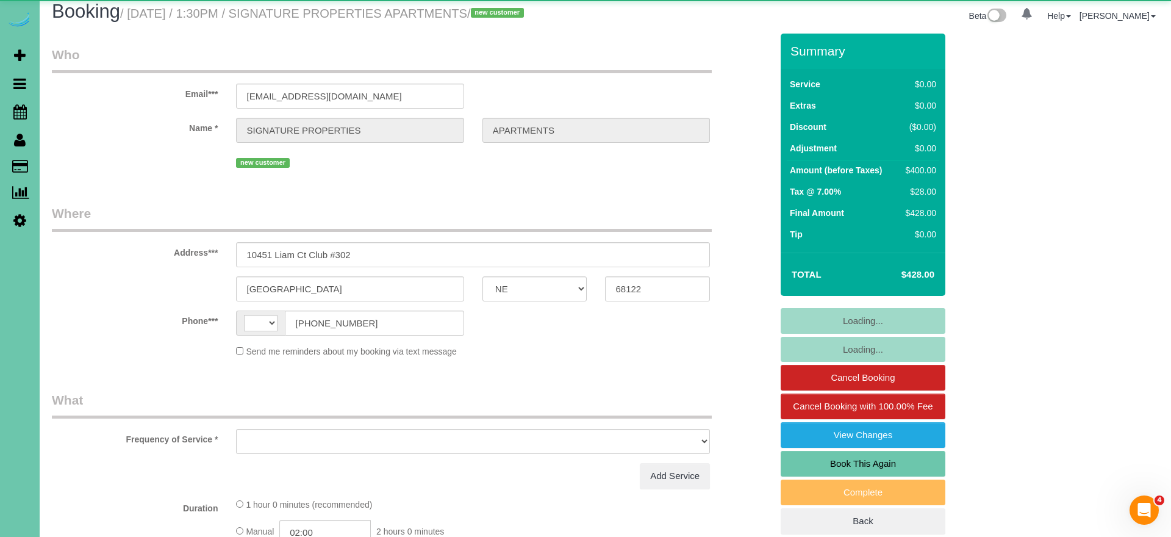
select select "string:[GEOGRAPHIC_DATA]"
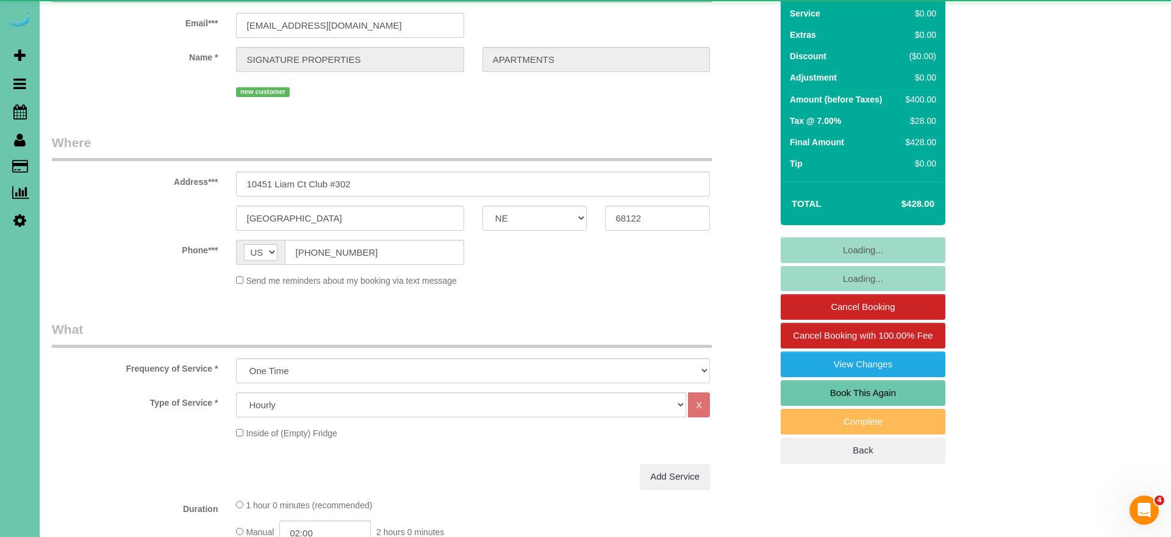
select select "object:892"
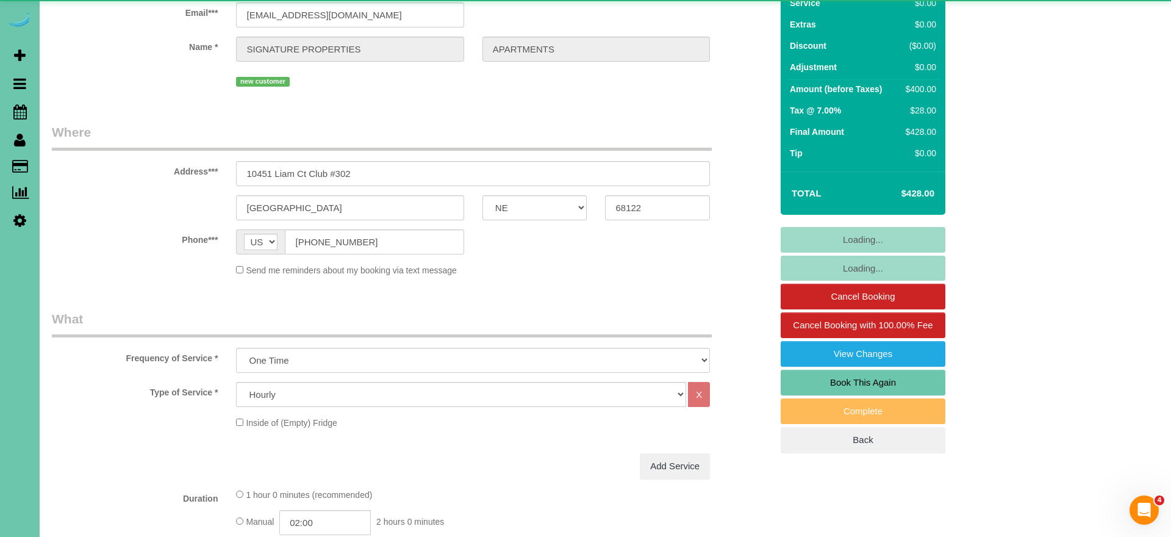
select select "number:35"
select select "number:41"
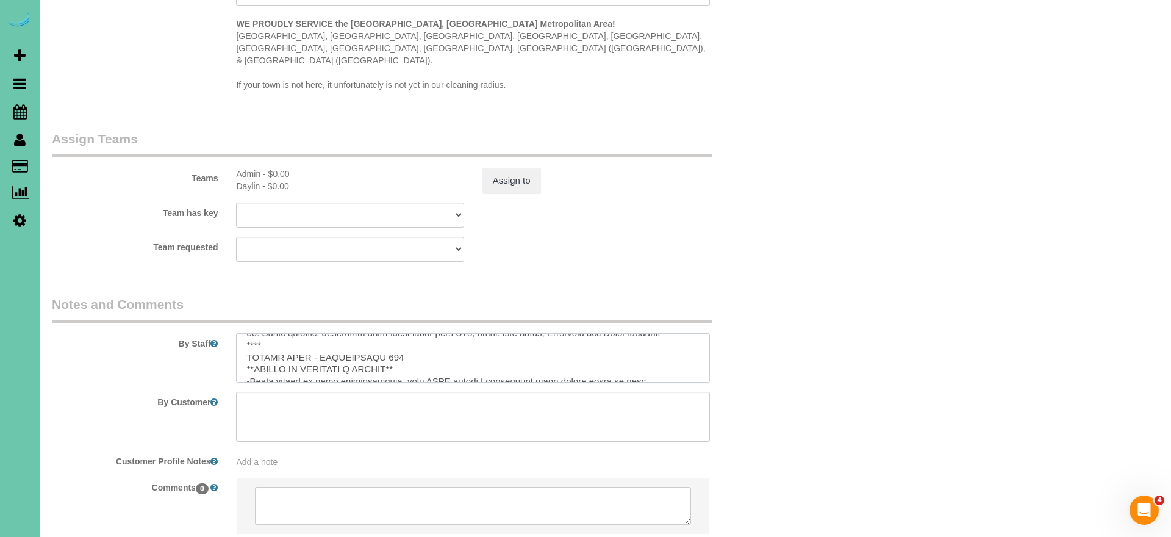
scroll to position [1187, 0]
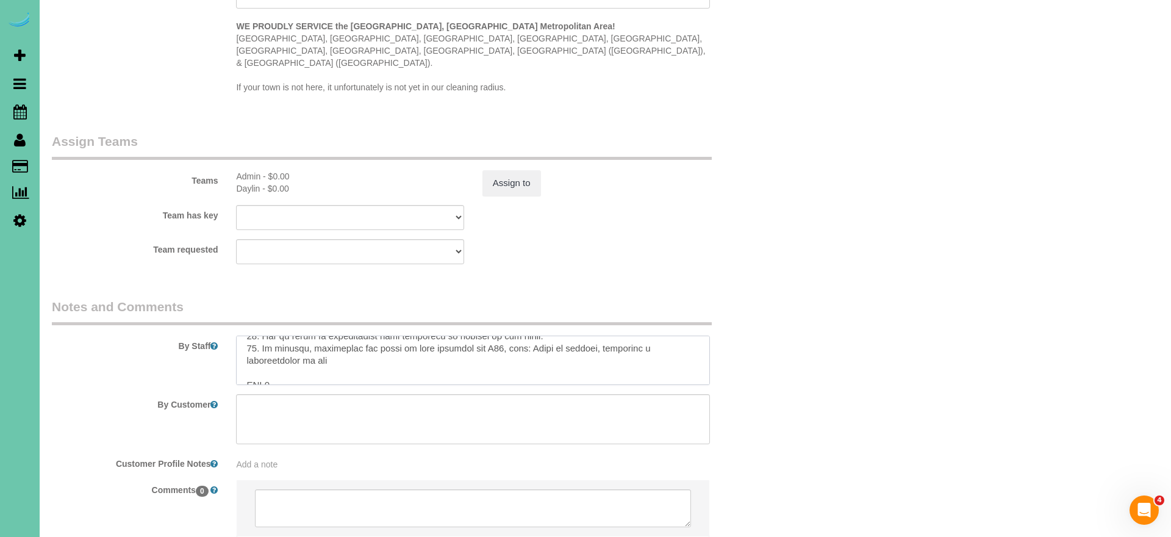
drag, startPoint x: 247, startPoint y: 344, endPoint x: 354, endPoint y: 343, distance: 107.4
click at [354, 343] on textarea at bounding box center [473, 360] width 474 height 50
paste textarea "-loremi/dolo sit ame consec adipis - eli sed doeiusm te inci ut lab etd 6. magn…"
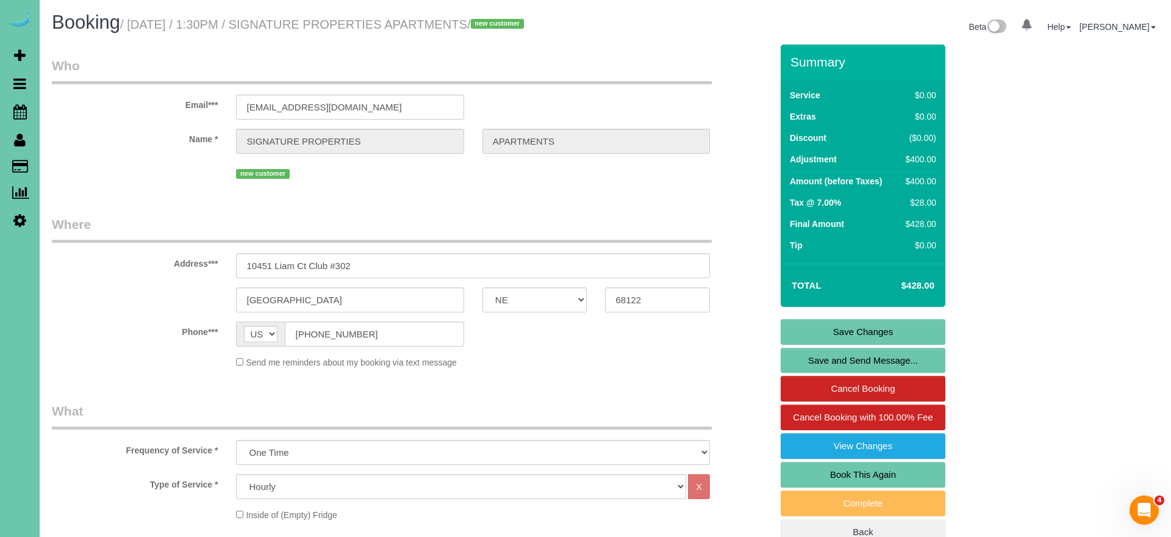
scroll to position [-1, 0]
type textarea "THIRD FLOOR - APARTMENT 302 **BRING YOUR LADDER AND BROOM** -you can turn the A…"
click at [840, 345] on link "Save Changes" at bounding box center [863, 332] width 165 height 26
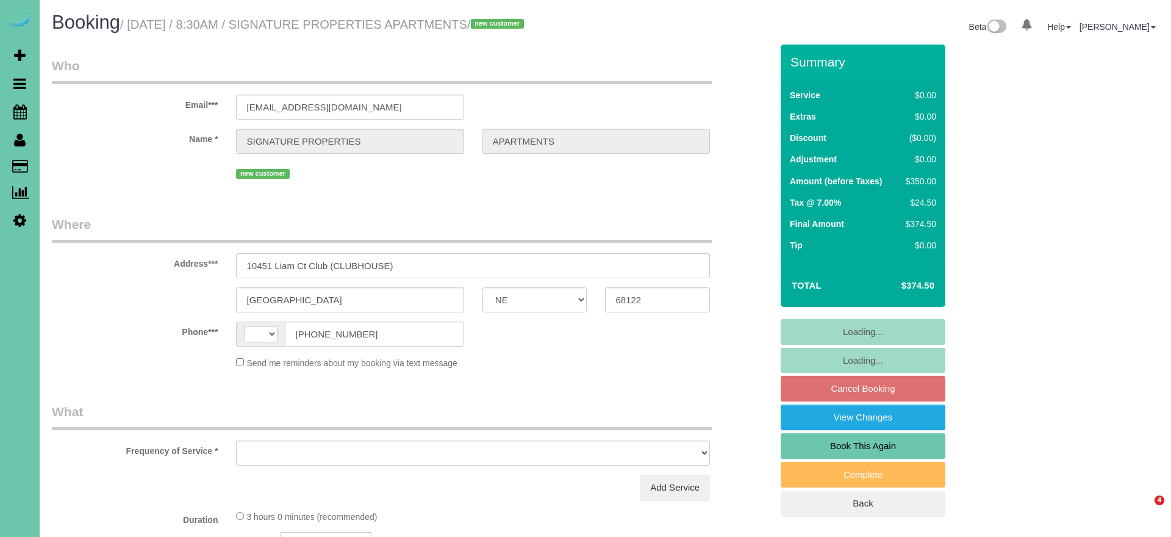
select select "NE"
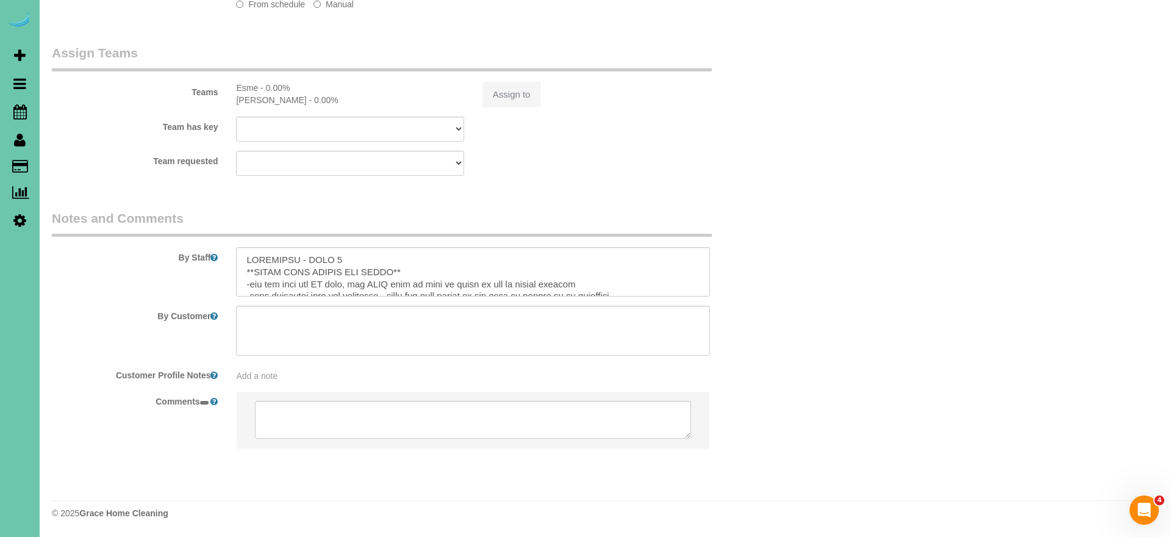
select select "string:[GEOGRAPHIC_DATA]"
select select "object:689"
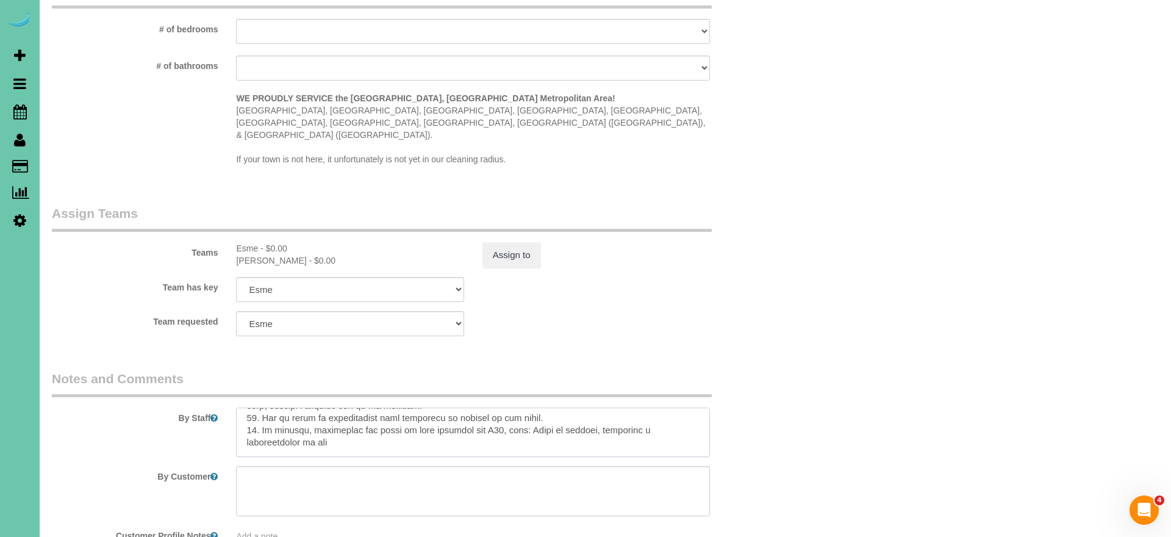
scroll to position [462, 0]
drag, startPoint x: 245, startPoint y: 418, endPoint x: 350, endPoint y: 420, distance: 104.9
click at [350, 420] on textarea at bounding box center [473, 432] width 474 height 50
paste textarea "-loremi/dolo sit ame consec adipis - eli sed doeiusm te inci ut lab etd 1. magn…"
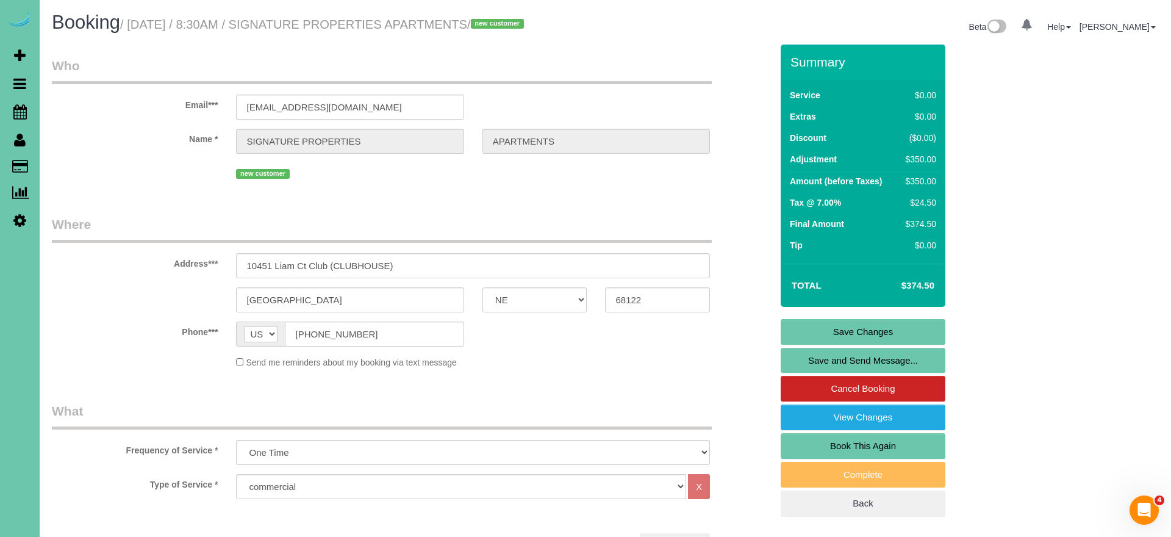
scroll to position [0, 0]
type textarea "CLUBHOUSE - PART 1 **BRING YOUR LADDER AND BROOM** -you can turn the AC down, y…"
drag, startPoint x: 792, startPoint y: 340, endPoint x: 786, endPoint y: 340, distance: 6.7
click at [792, 340] on link "Save Changes" at bounding box center [863, 332] width 165 height 26
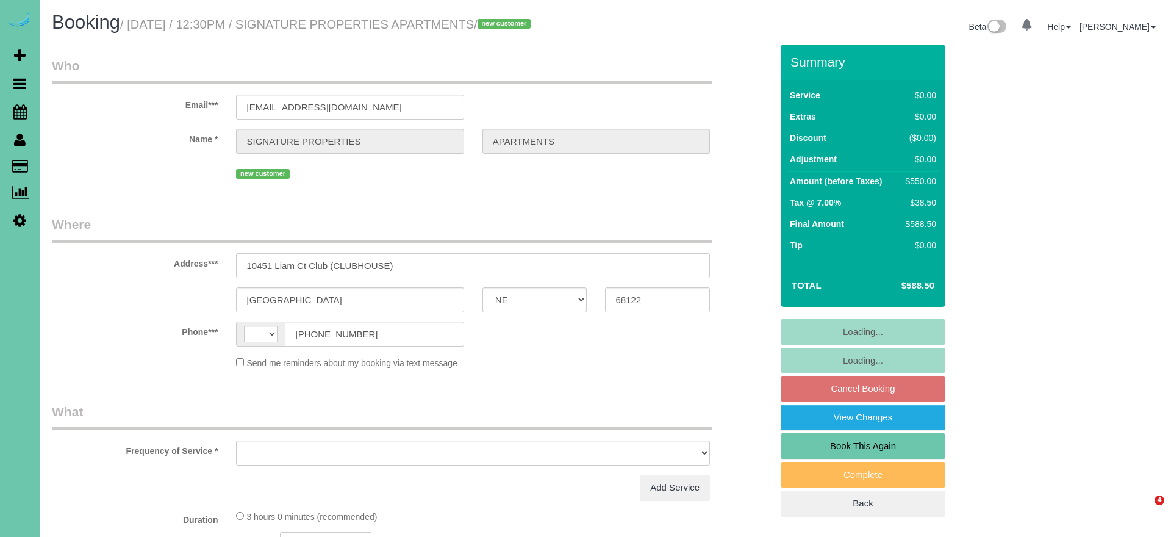
select select "NE"
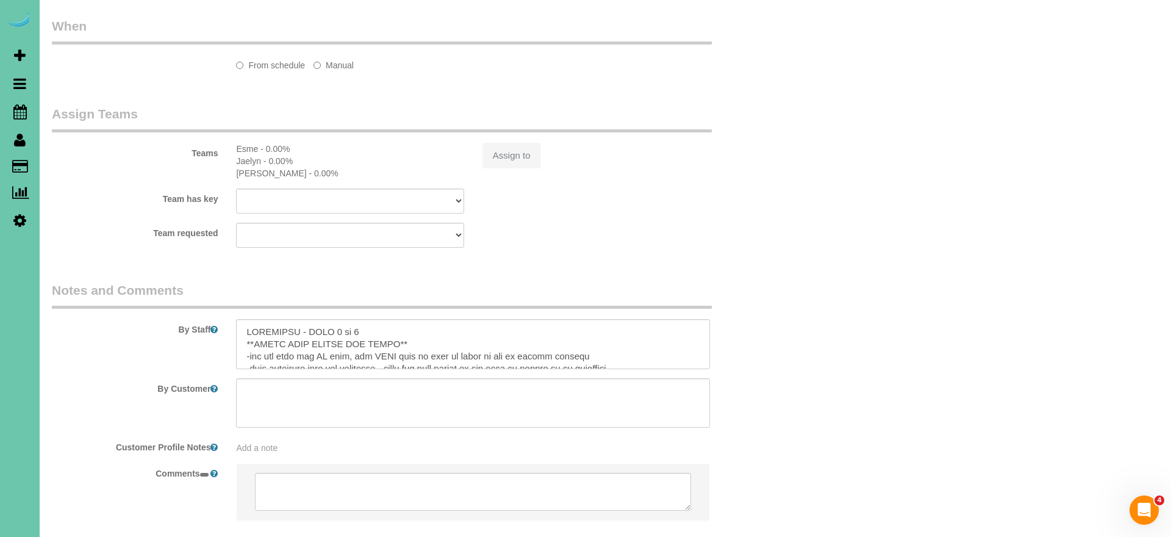
select select "string:[GEOGRAPHIC_DATA]"
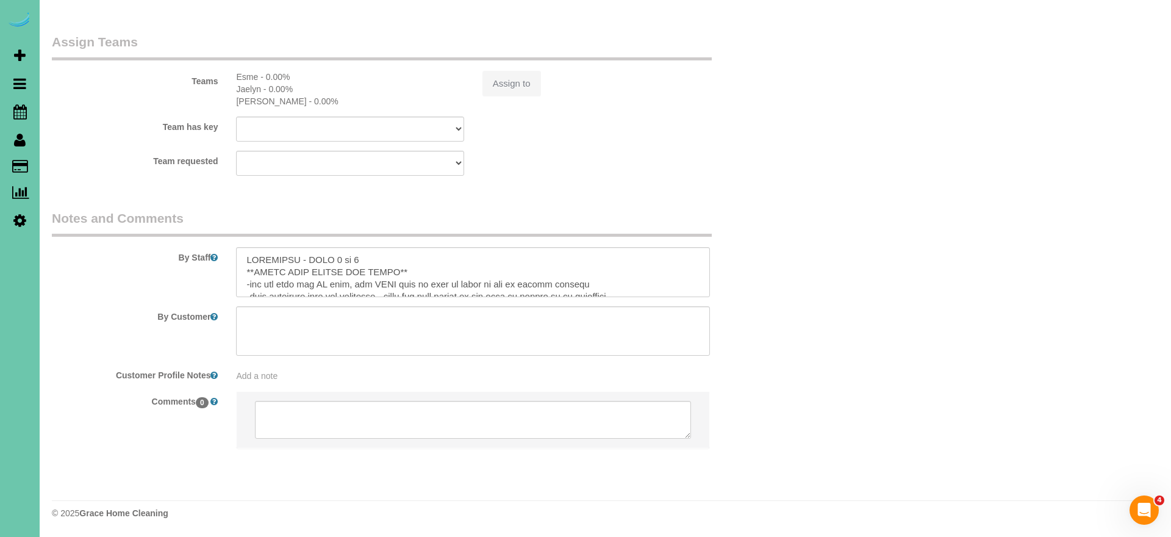
select select "object:678"
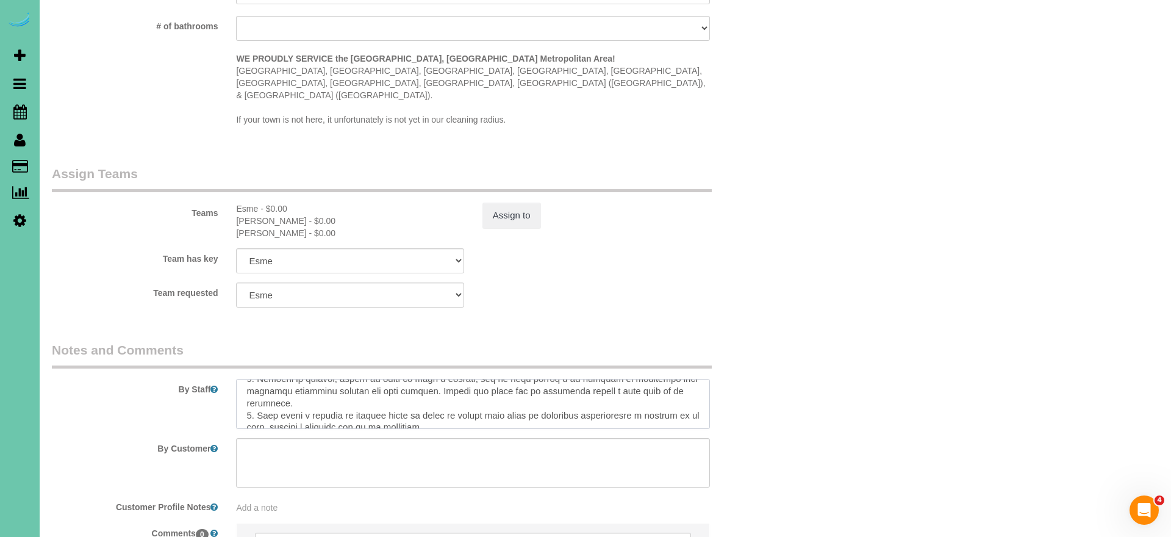
scroll to position [462, 0]
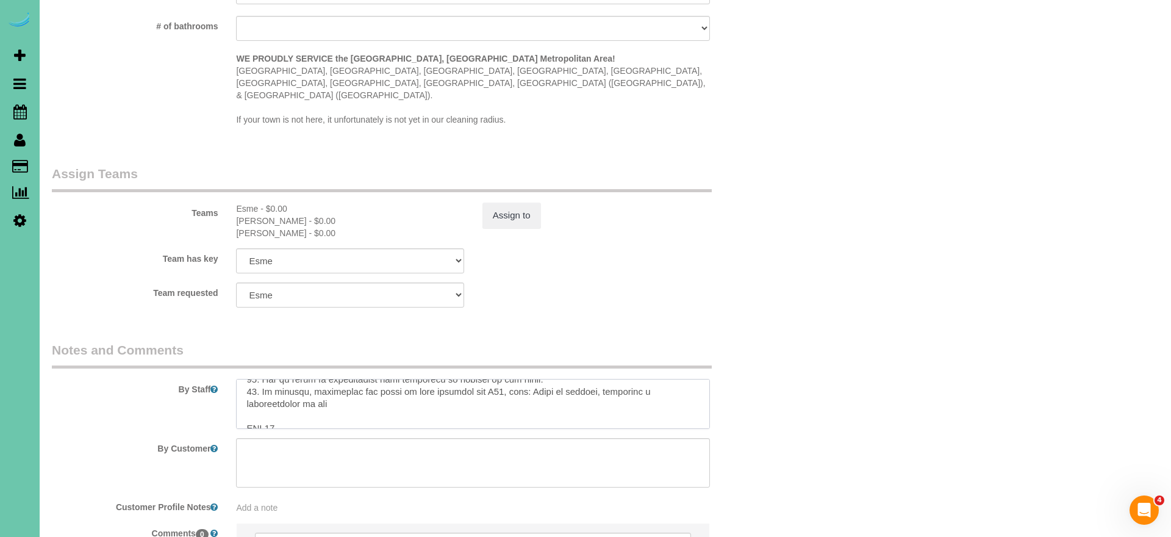
drag, startPoint x: 257, startPoint y: 406, endPoint x: 362, endPoint y: 389, distance: 106.2
click at [362, 389] on textarea at bounding box center [473, 404] width 474 height 50
paste textarea "-loremi/dolo sit ame consec adipis - eli sed doeiusm te inci ut lab etd 0. magn…"
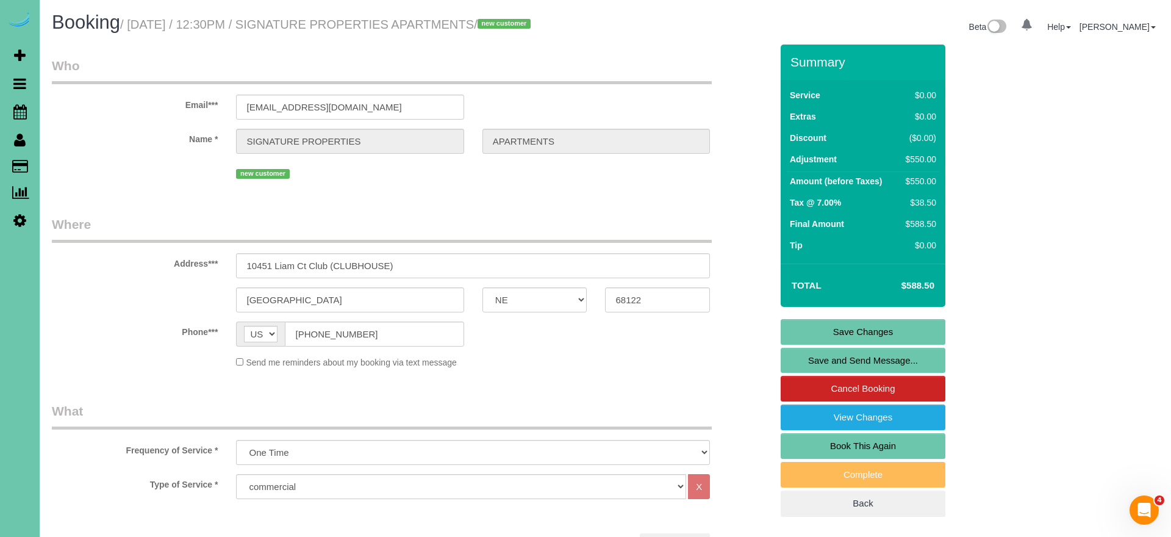
scroll to position [0, 0]
type textarea "CLUBHOUSE - PART 2 of 2 **BRING YOUR LADDER AND BROOM** -you can turn the AC do…"
click at [845, 345] on link "Save Changes" at bounding box center [863, 332] width 165 height 26
